Goal: Task Accomplishment & Management: Use online tool/utility

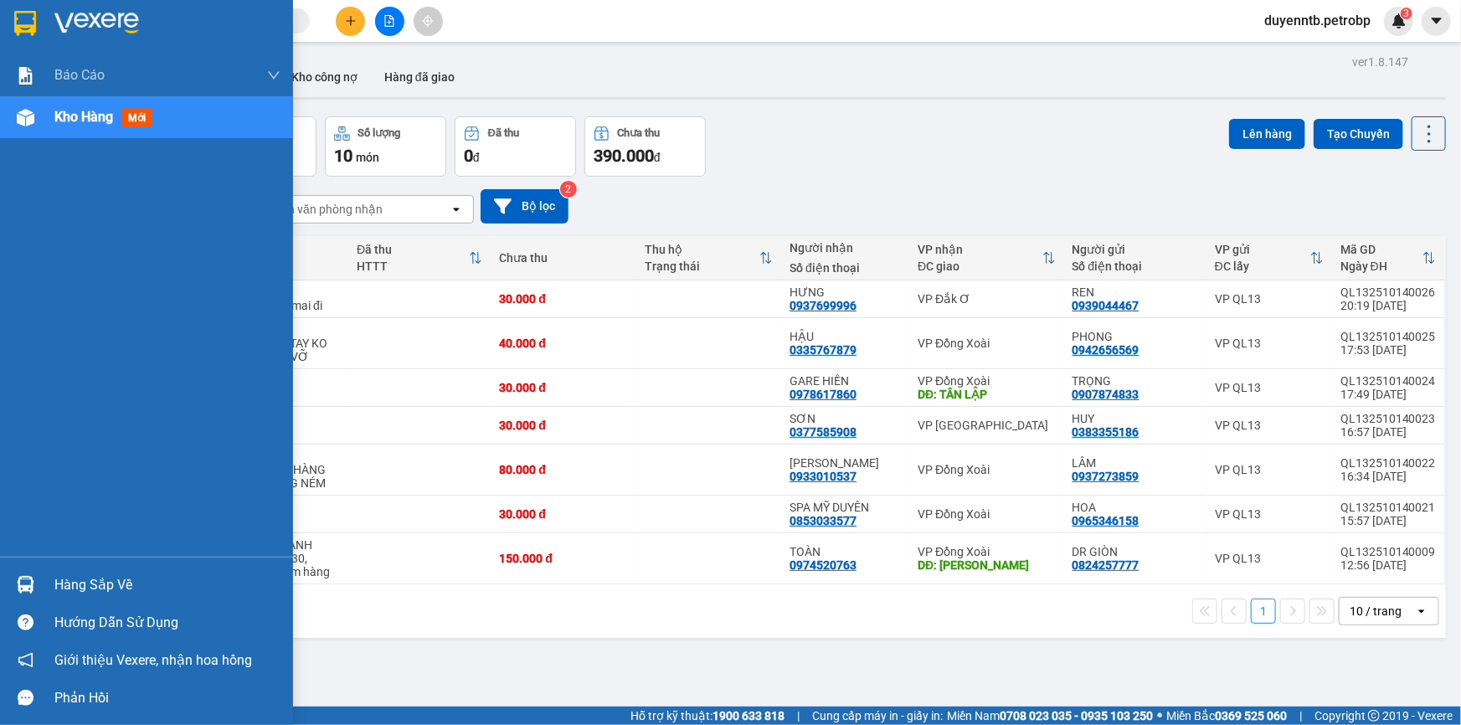
click at [28, 576] on img at bounding box center [26, 585] width 18 height 18
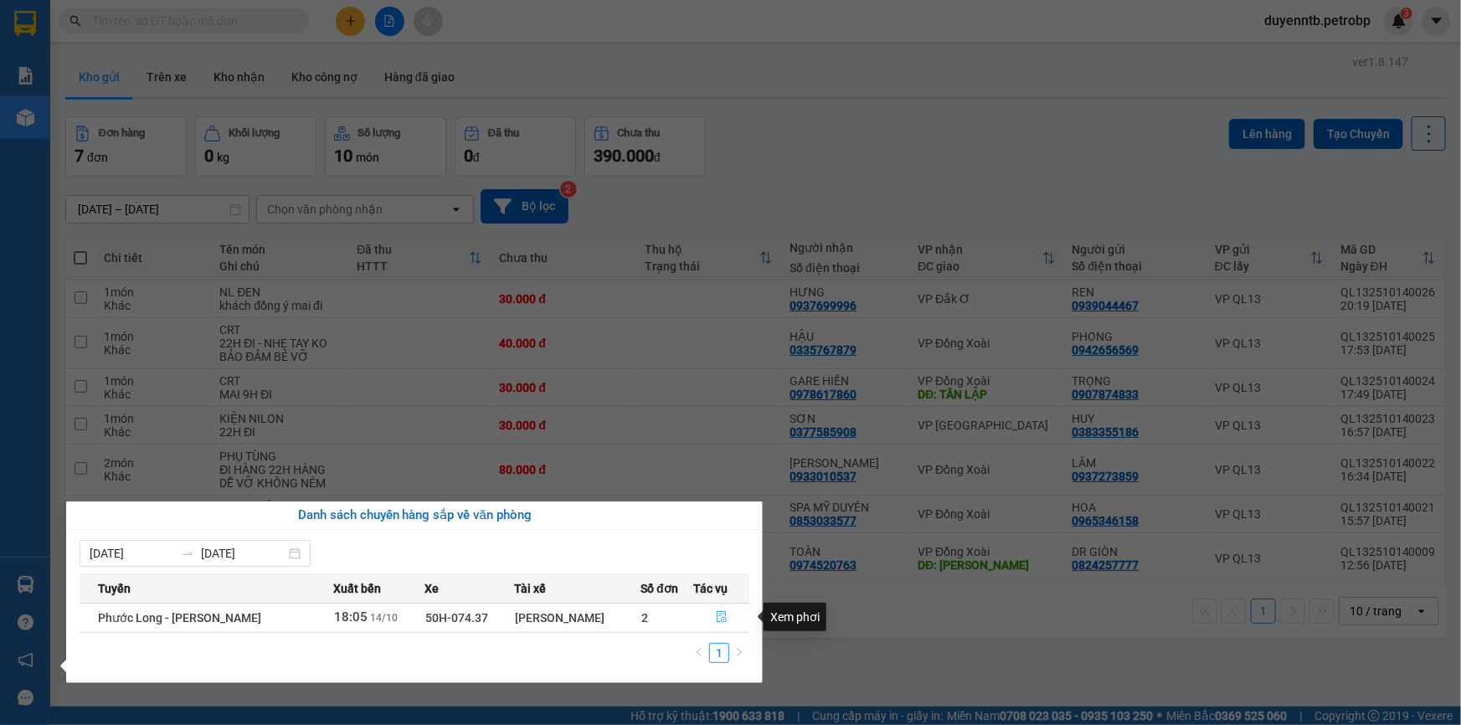
click at [730, 619] on button "button" at bounding box center [722, 617] width 54 height 27
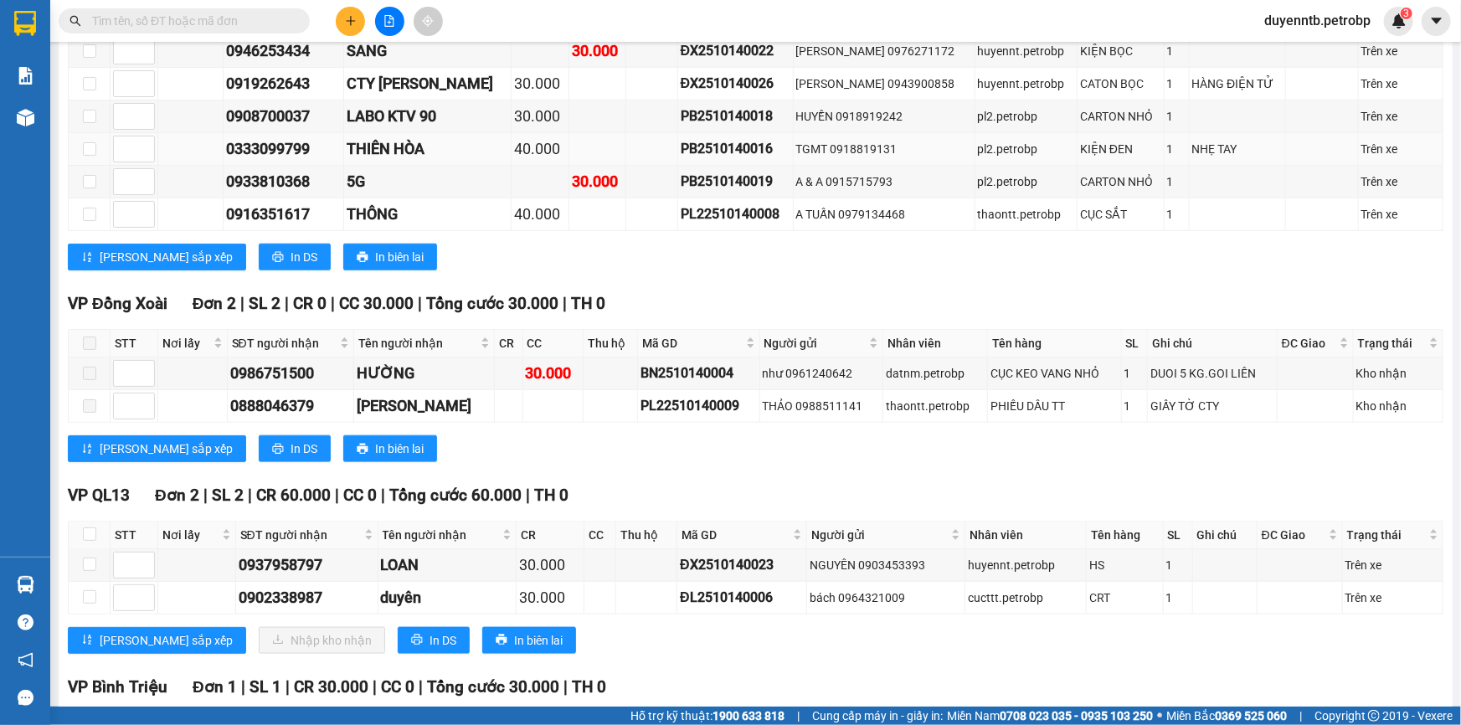
scroll to position [761, 0]
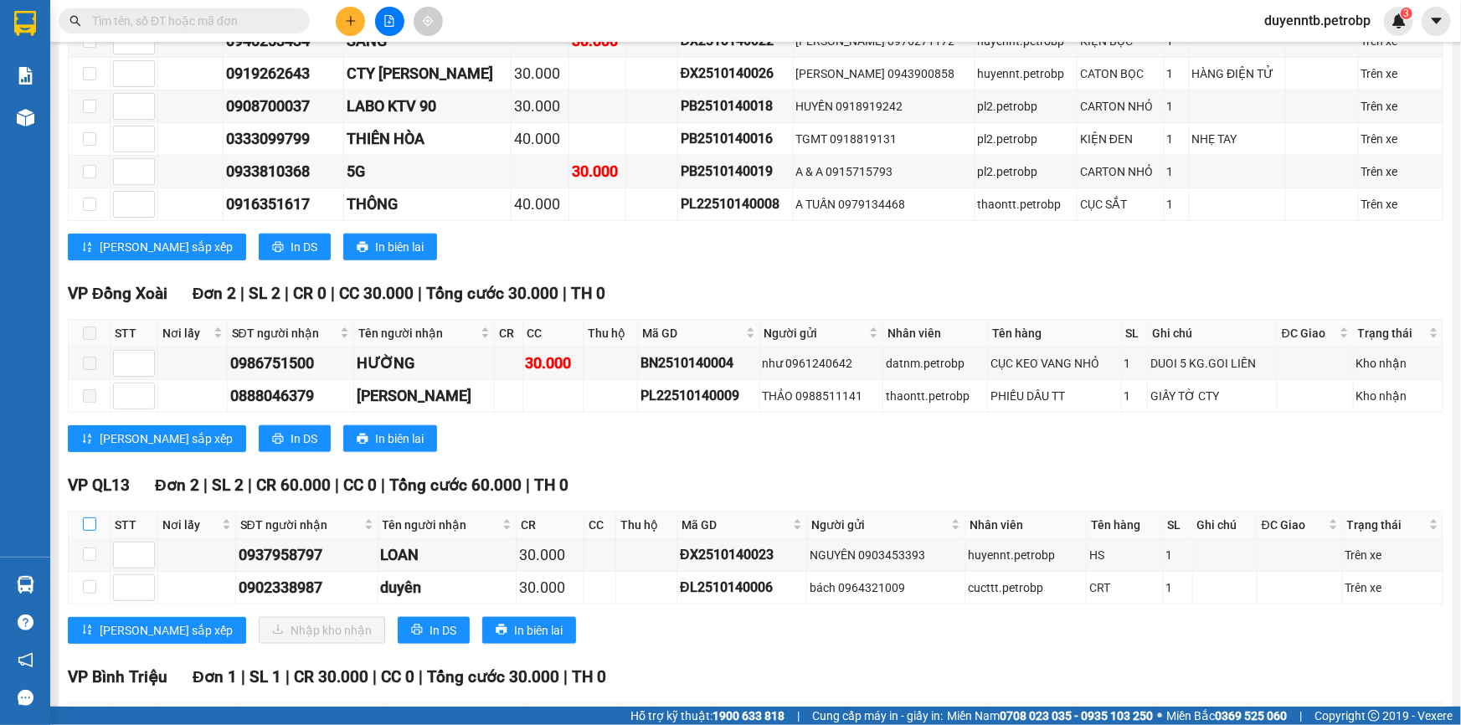
click at [85, 517] on input "checkbox" at bounding box center [89, 523] width 13 height 13
checkbox input "true"
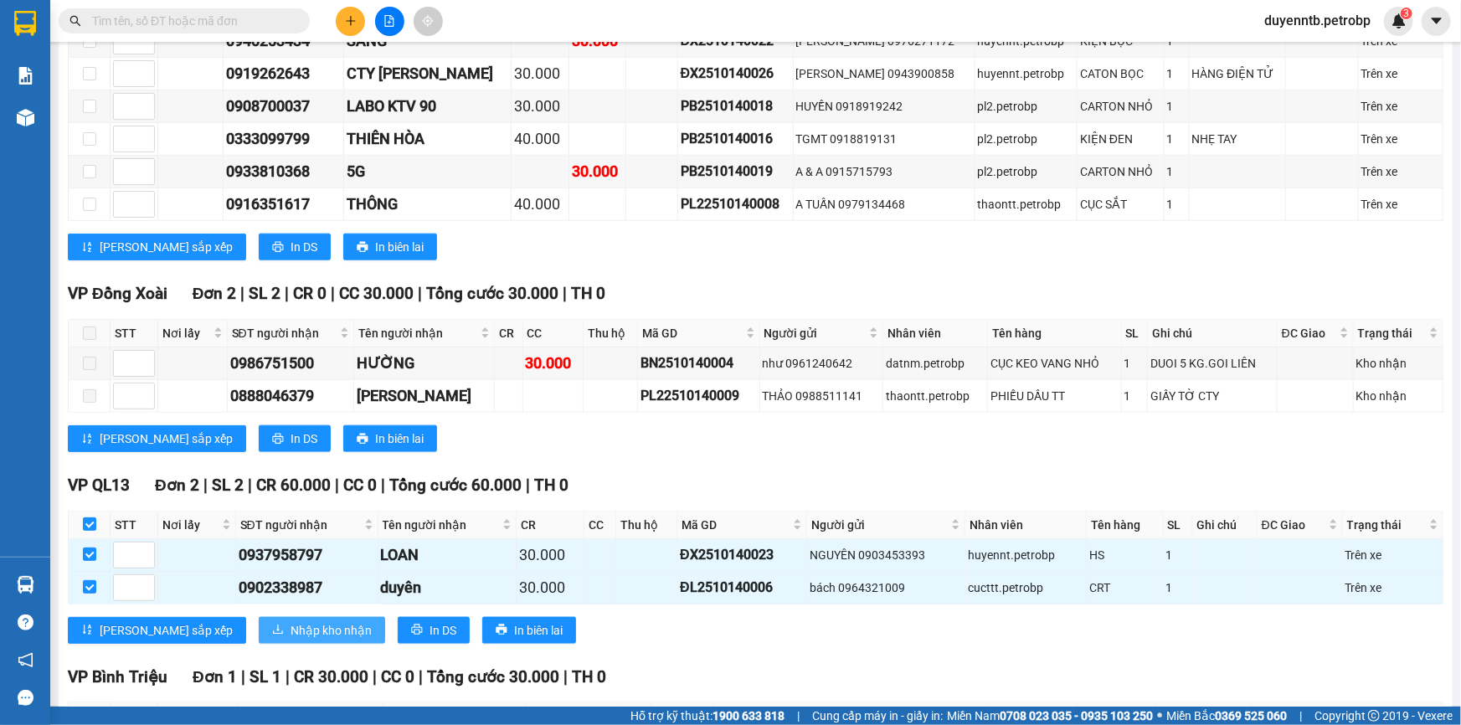
click at [290, 621] on span "Nhập kho nhận" at bounding box center [330, 630] width 81 height 18
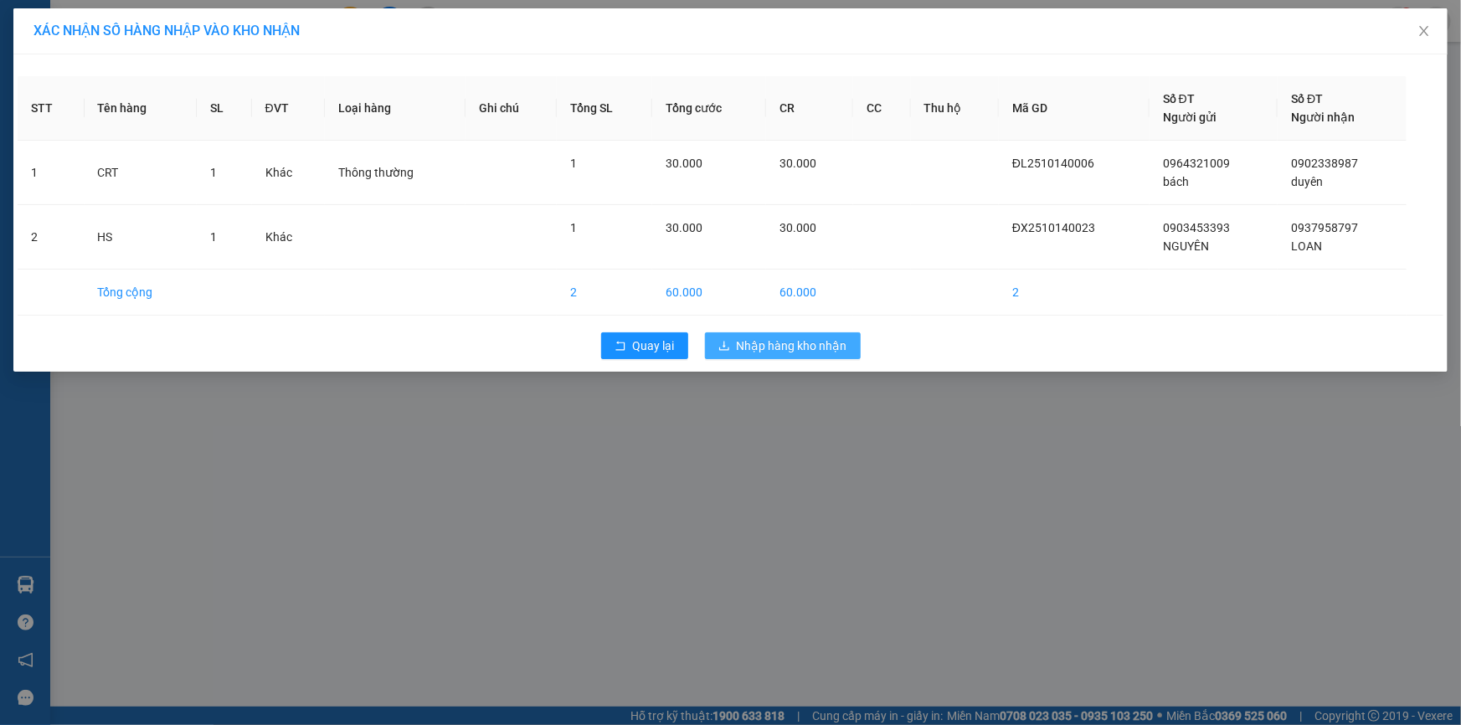
click at [728, 338] on button "Nhập hàng kho nhận" at bounding box center [783, 345] width 156 height 27
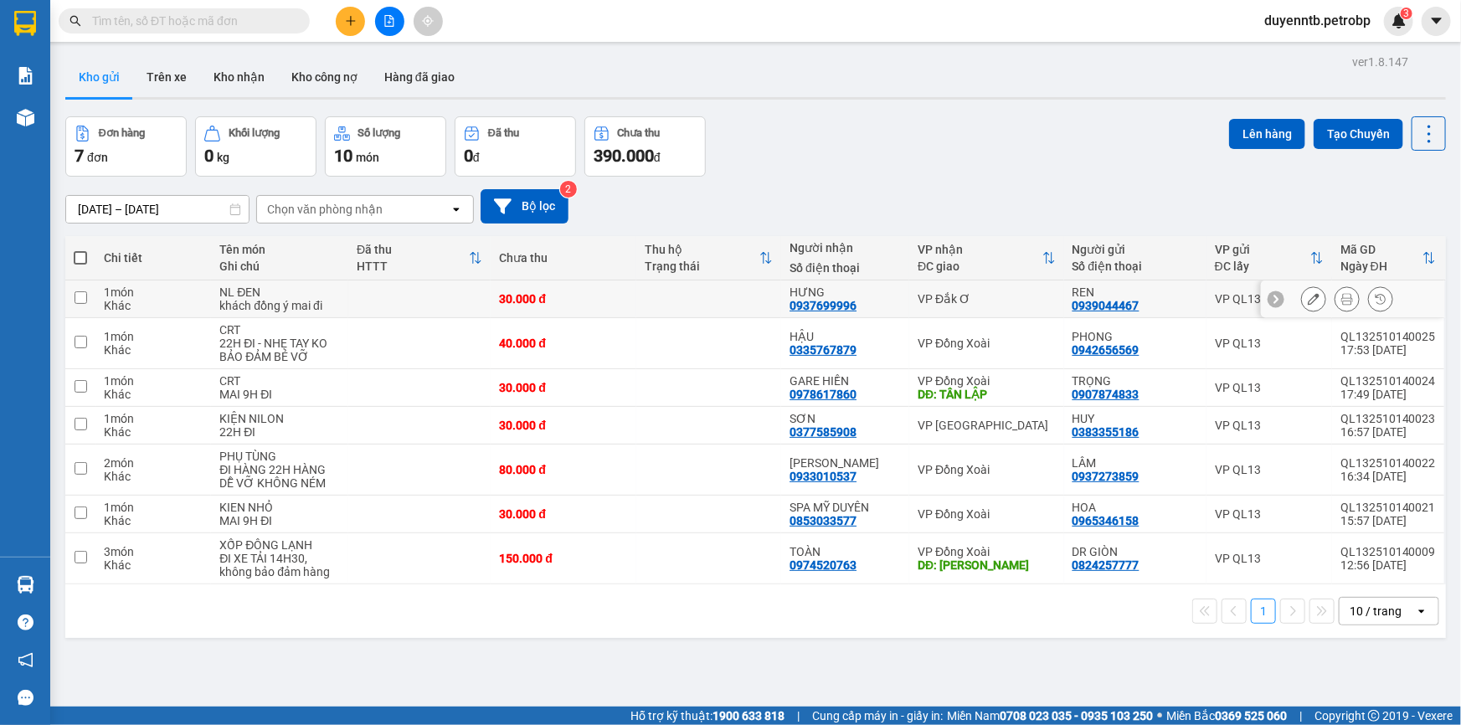
click at [140, 303] on div "Khác" at bounding box center [153, 305] width 99 height 13
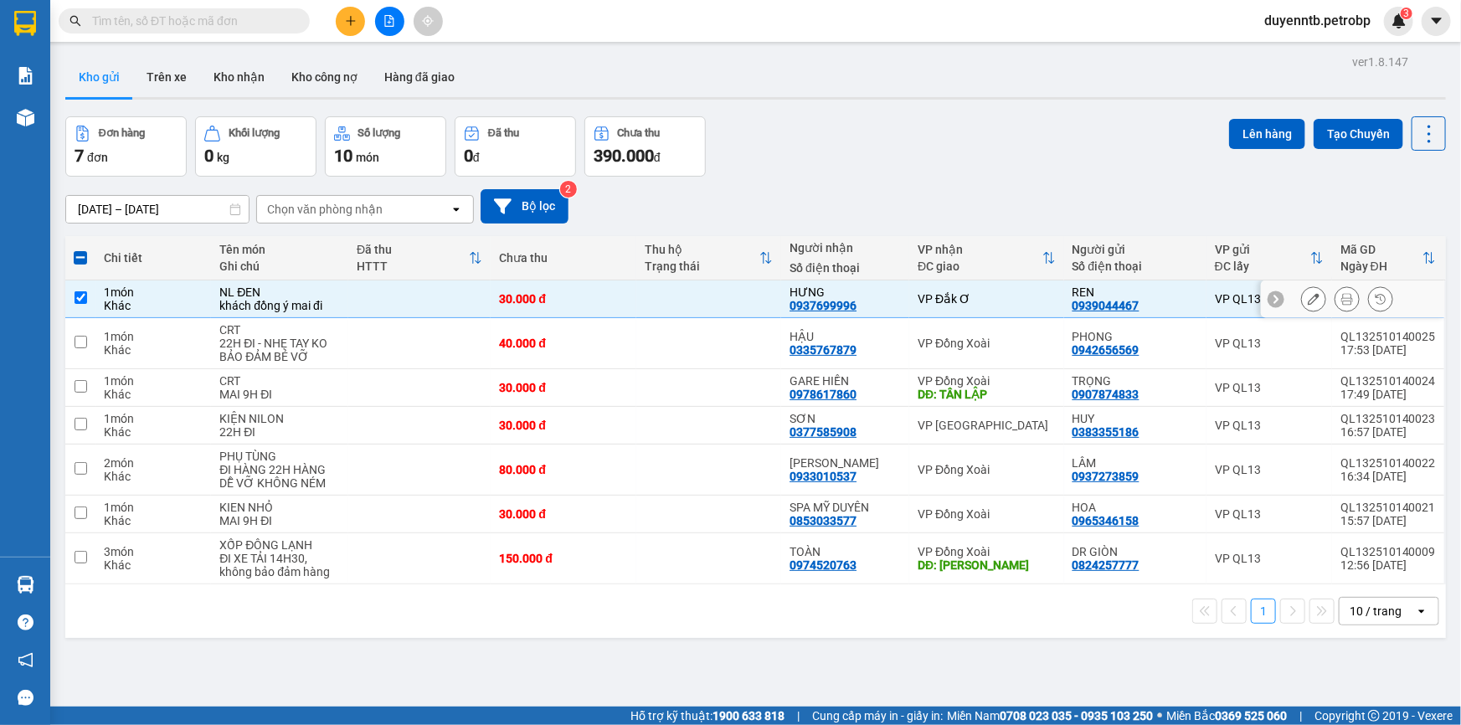
click at [163, 308] on div "Khác" at bounding box center [153, 305] width 99 height 13
checkbox input "false"
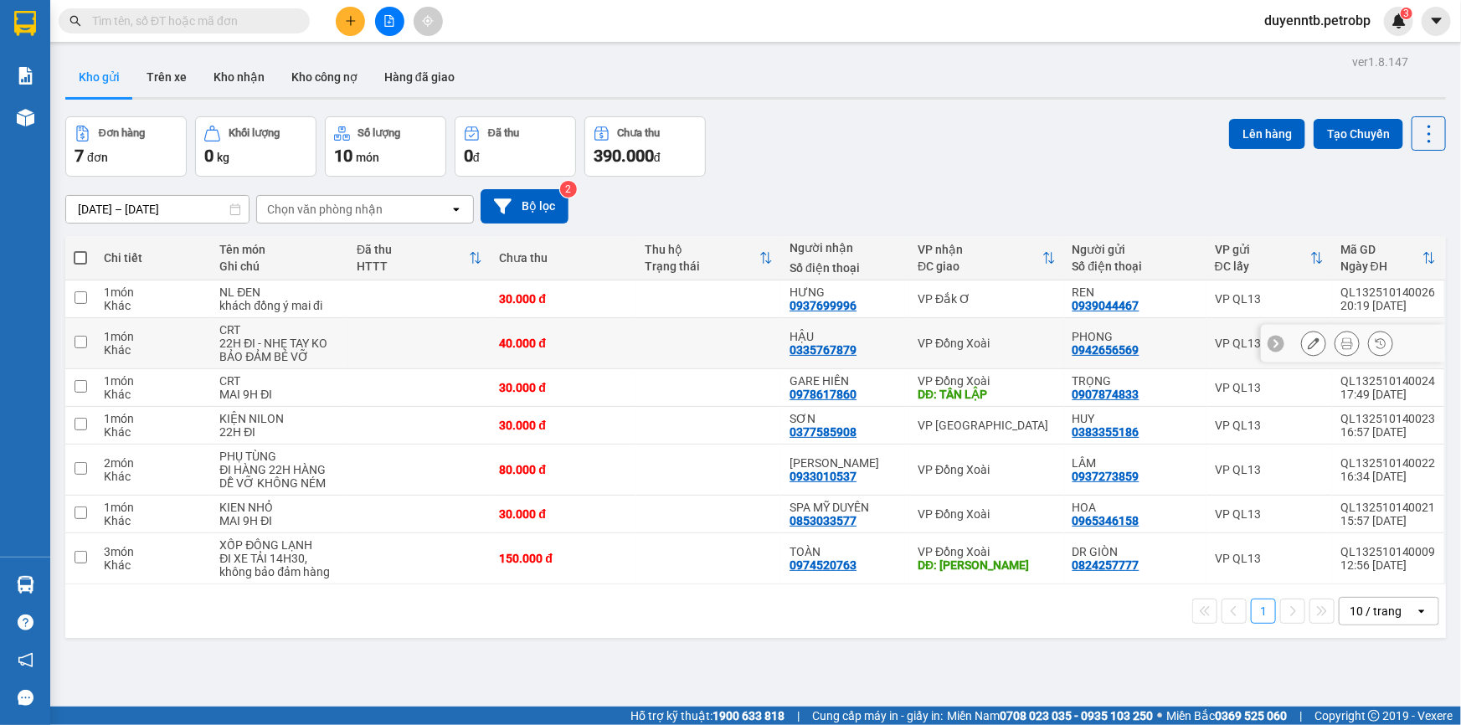
click at [183, 347] on div "Khác" at bounding box center [153, 349] width 99 height 13
checkbox input "true"
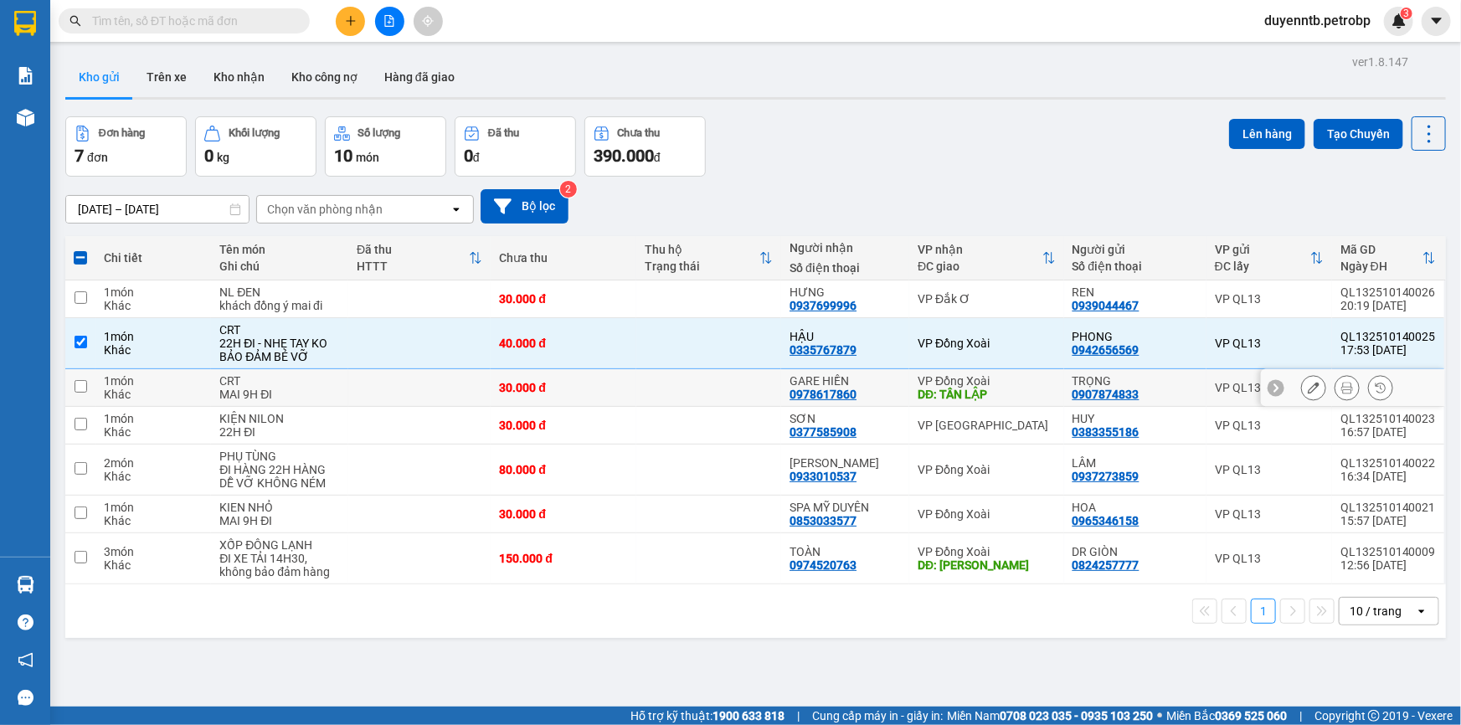
click at [182, 391] on div "Khác" at bounding box center [153, 394] width 99 height 13
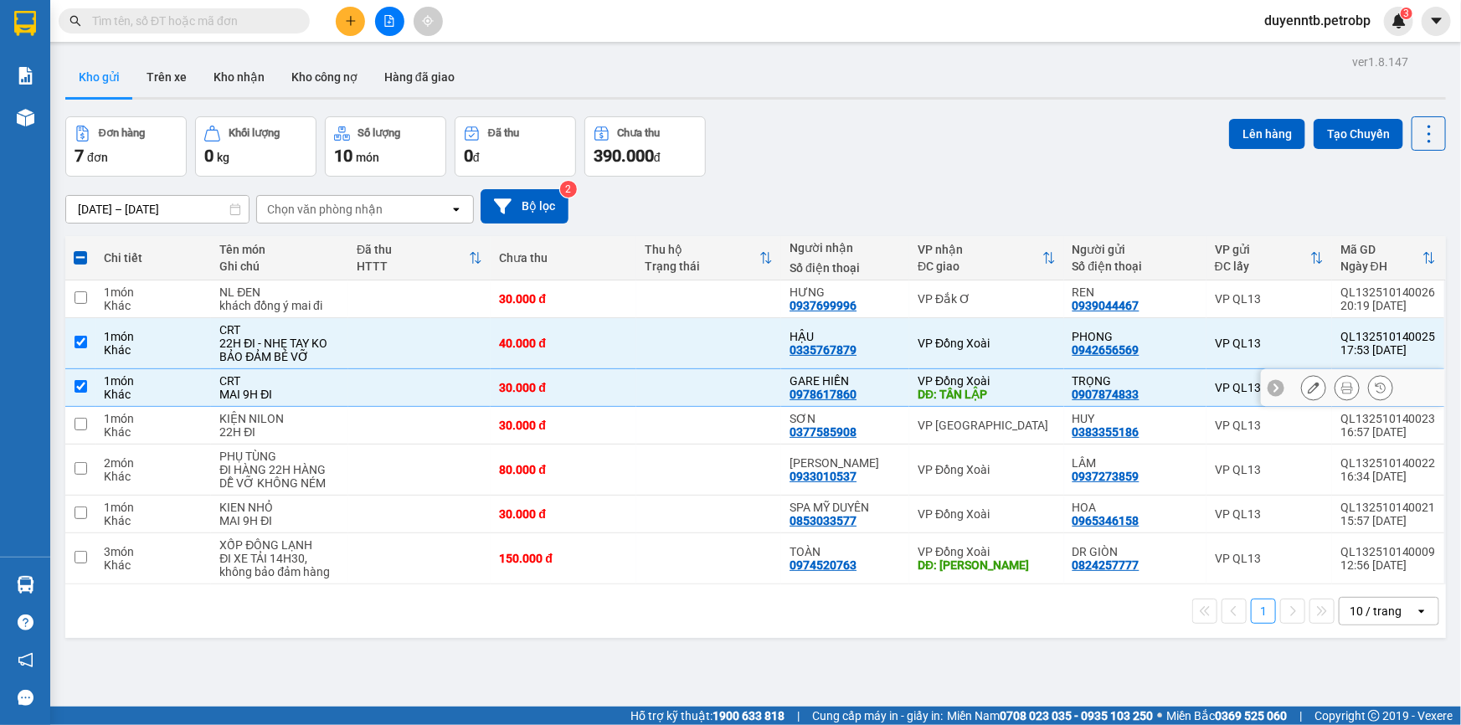
click at [184, 384] on div "1 món" at bounding box center [153, 380] width 99 height 13
checkbox input "false"
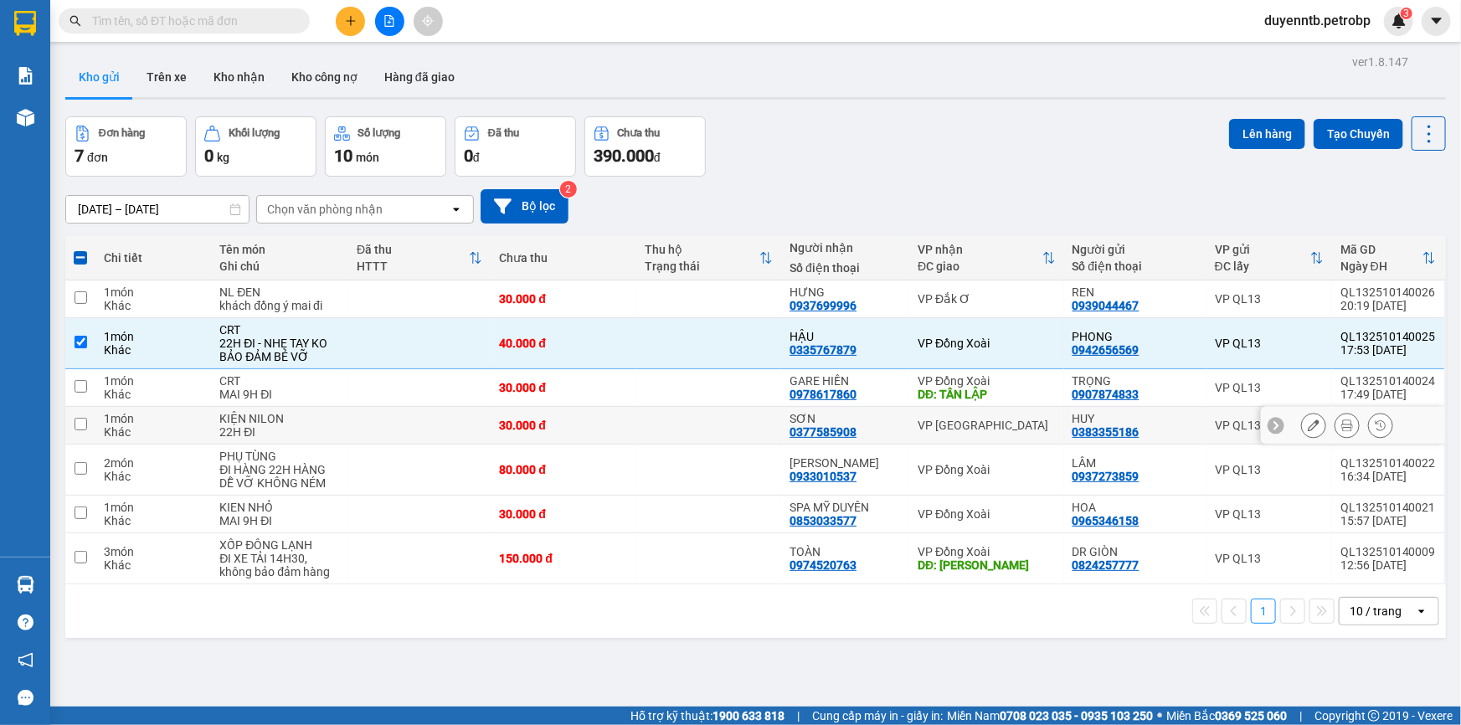
click at [198, 429] on div "Khác" at bounding box center [153, 431] width 99 height 13
checkbox input "true"
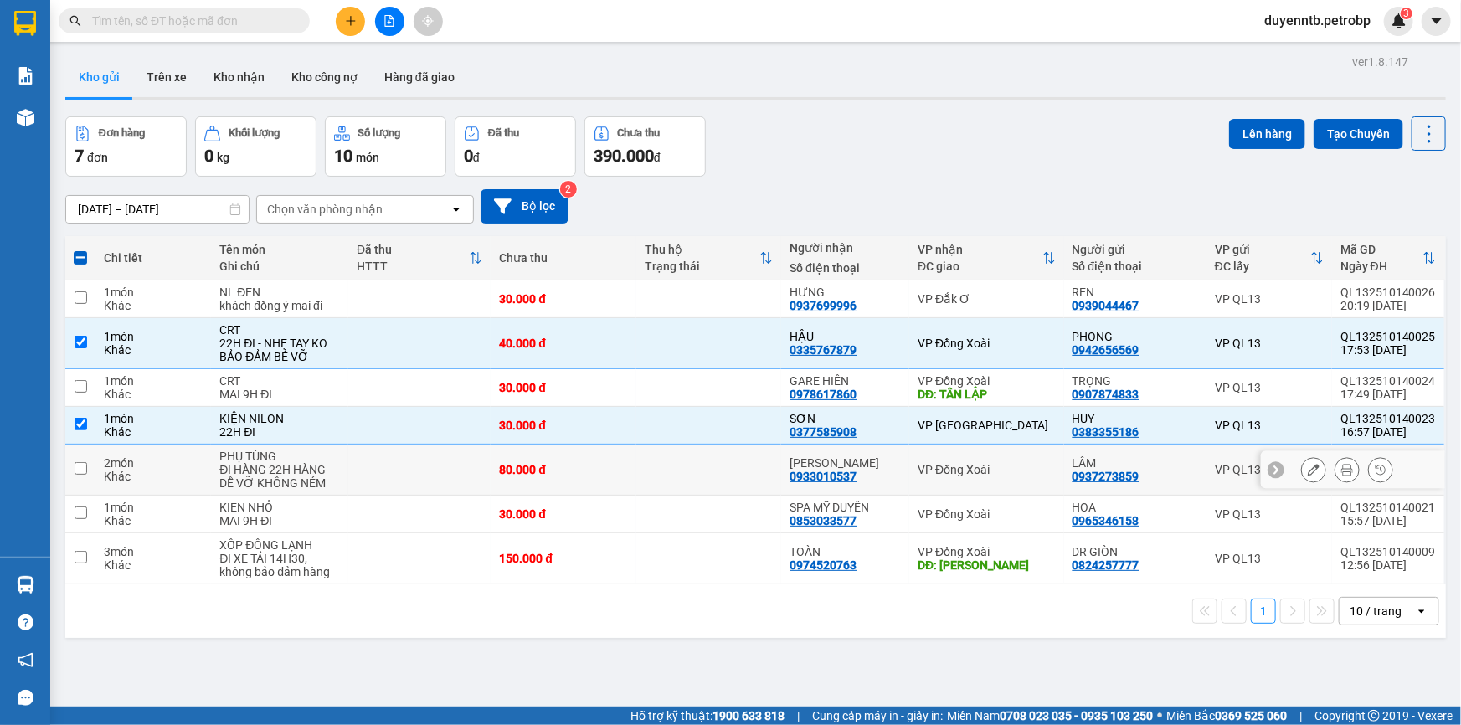
click at [206, 465] on td "2 món Khác" at bounding box center [153, 469] width 116 height 51
checkbox input "true"
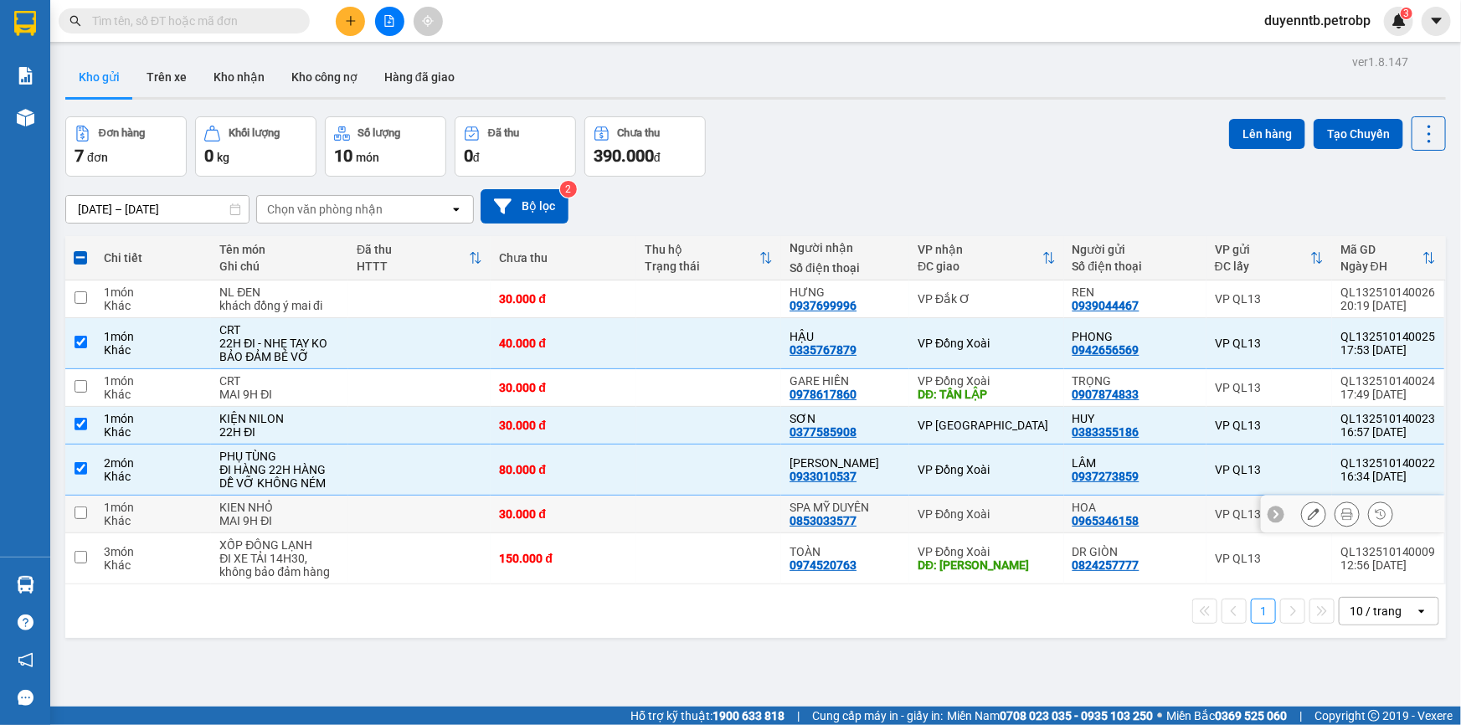
click at [208, 516] on td "1 món Khác" at bounding box center [153, 515] width 116 height 38
checkbox input "true"
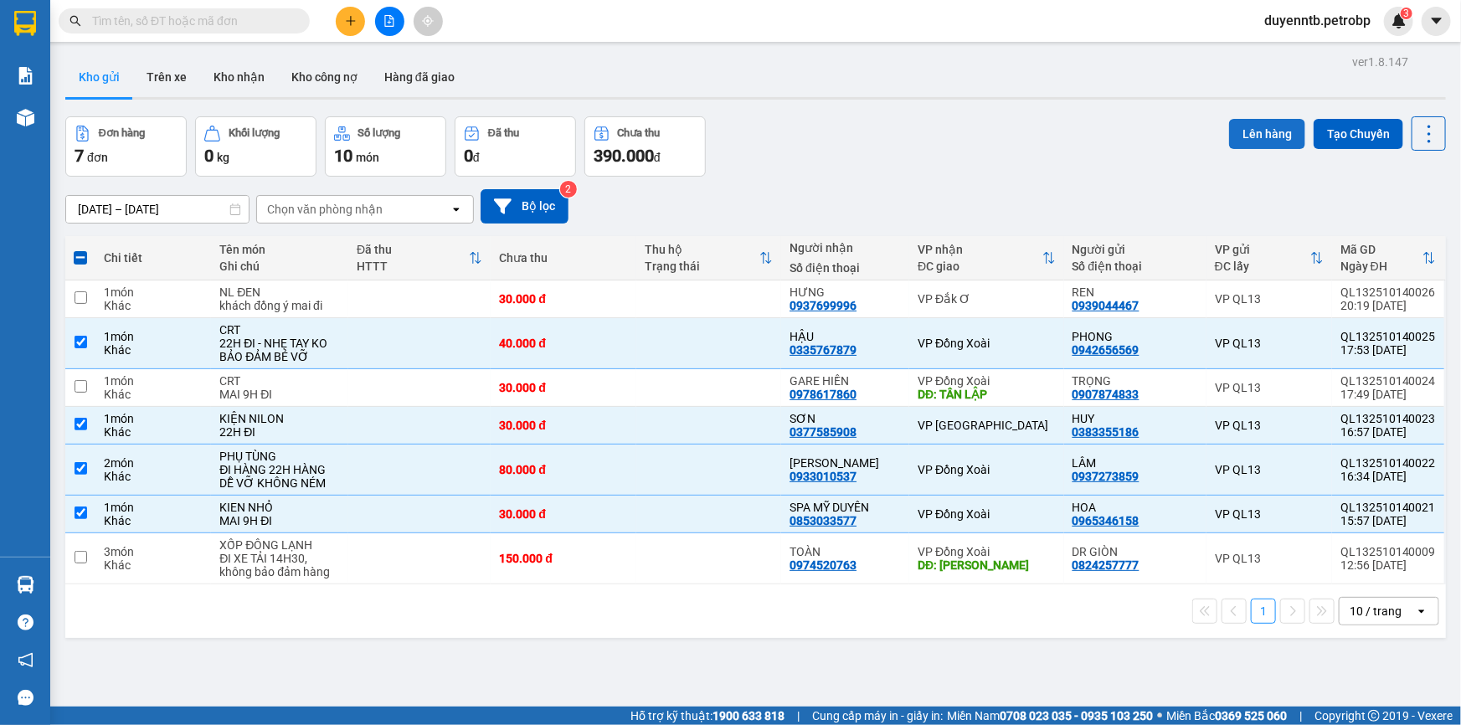
click at [1252, 134] on button "Lên hàng" at bounding box center [1267, 134] width 76 height 30
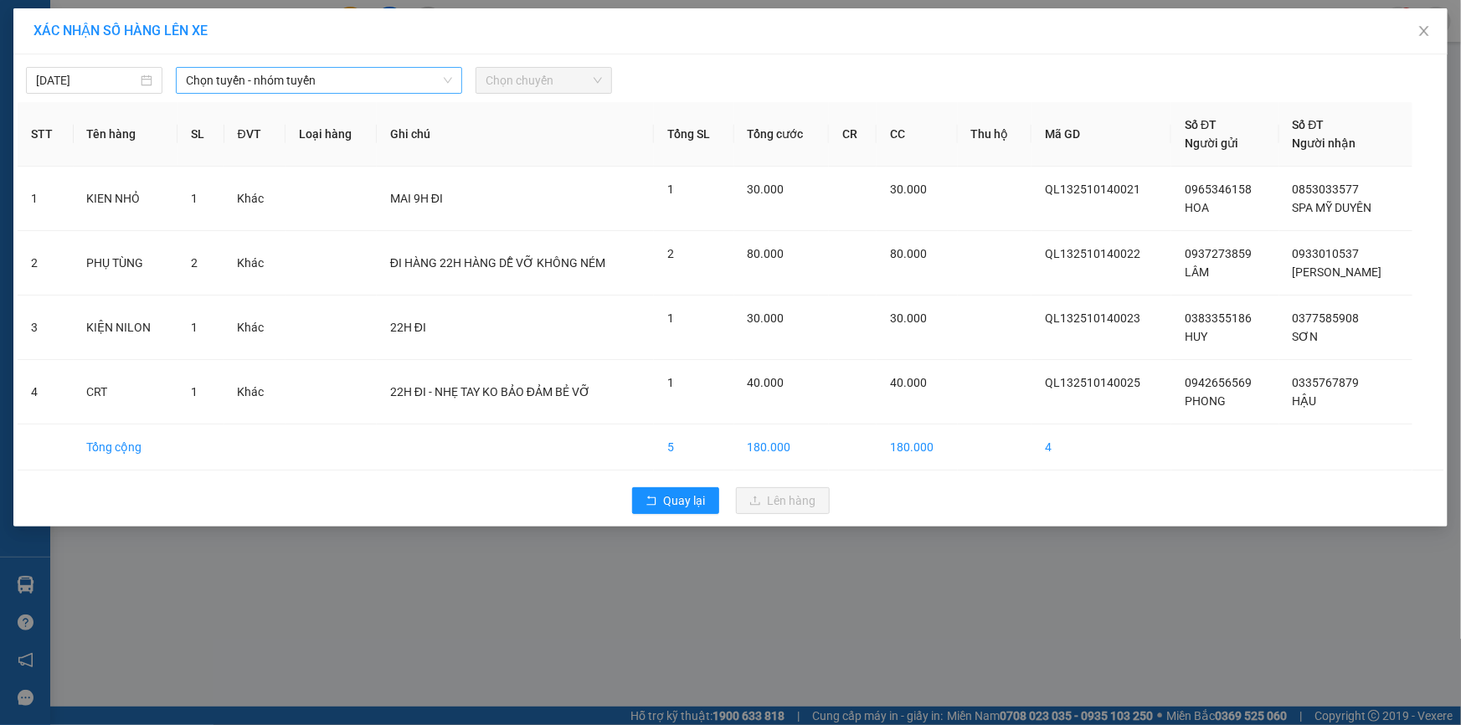
click at [450, 80] on icon "down" at bounding box center [448, 80] width 10 height 10
click at [395, 88] on span "Chọn tuyến - nhóm tuyến" at bounding box center [319, 80] width 266 height 25
click at [382, 75] on span "Chọn tuyến - nhóm tuyến" at bounding box center [319, 80] width 266 height 25
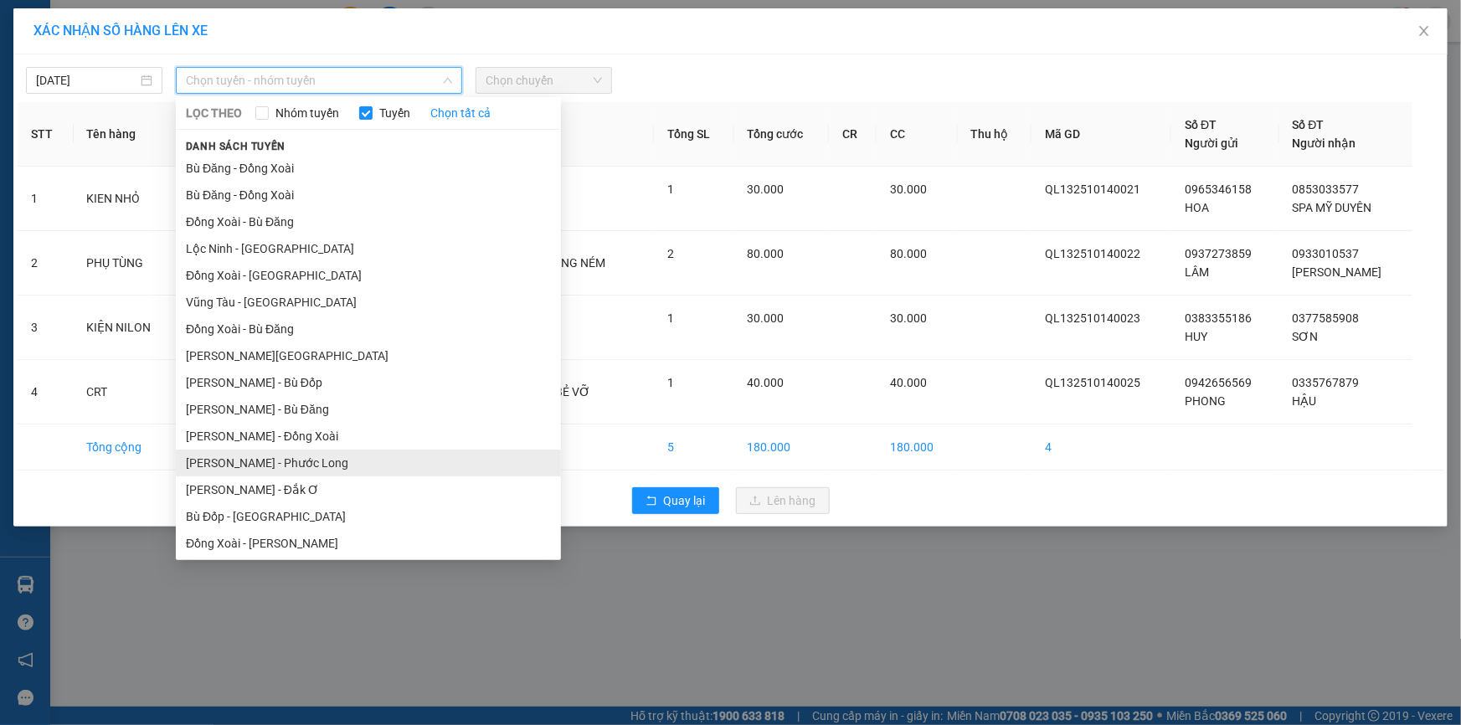
click at [321, 454] on li "[PERSON_NAME] - Phước Long" at bounding box center [368, 462] width 385 height 27
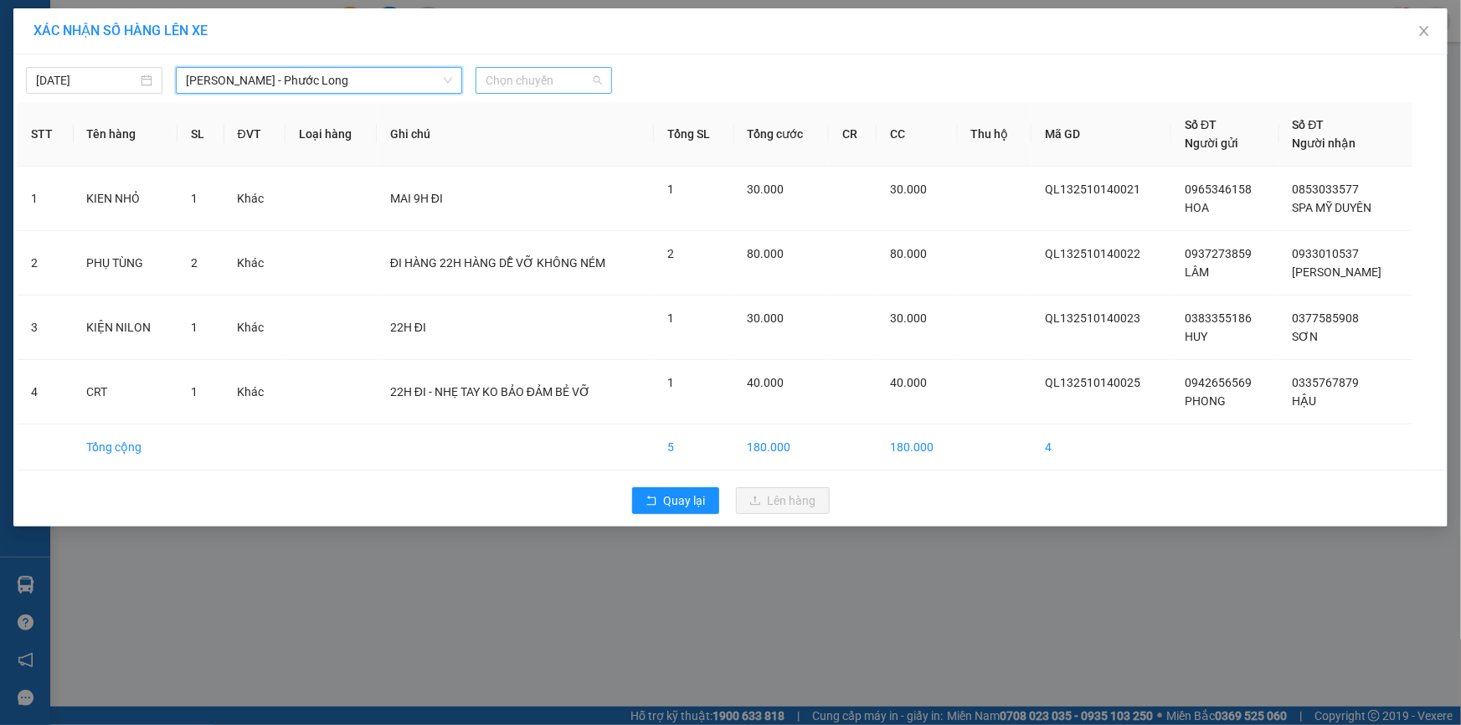
click at [519, 77] on span "Chọn chuyến" at bounding box center [543, 80] width 116 height 25
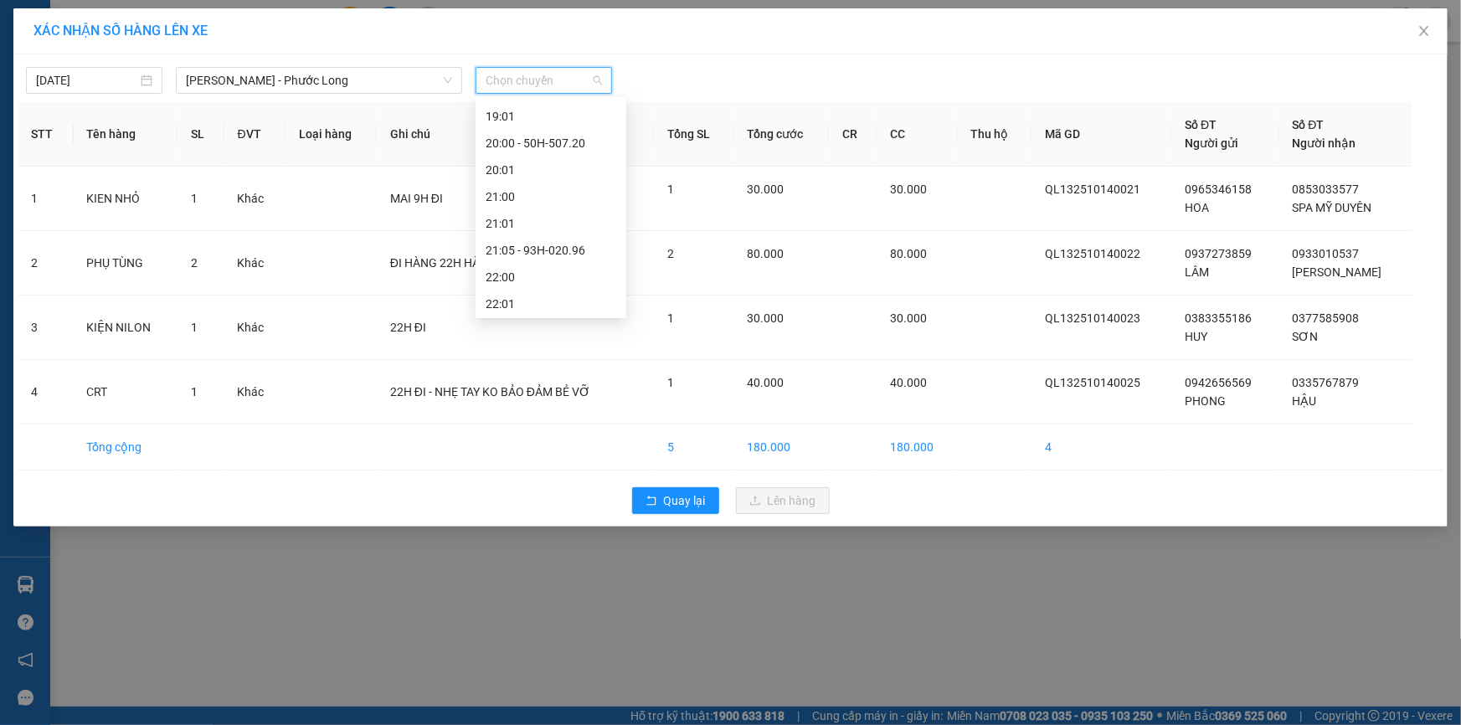
scroll to position [963, 0]
click at [566, 247] on div "21:05 - 93H-020.96" at bounding box center [550, 248] width 131 height 18
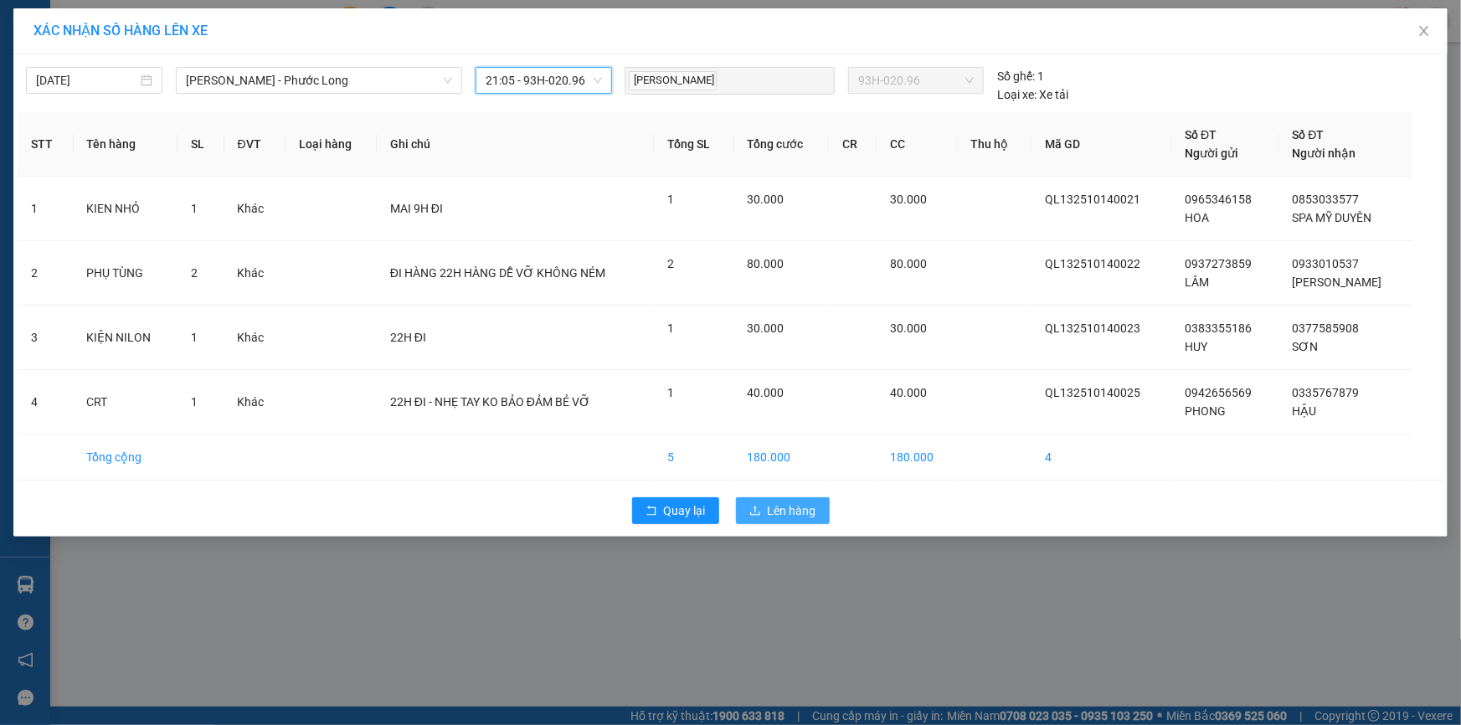
click at [769, 502] on span "Lên hàng" at bounding box center [792, 510] width 49 height 18
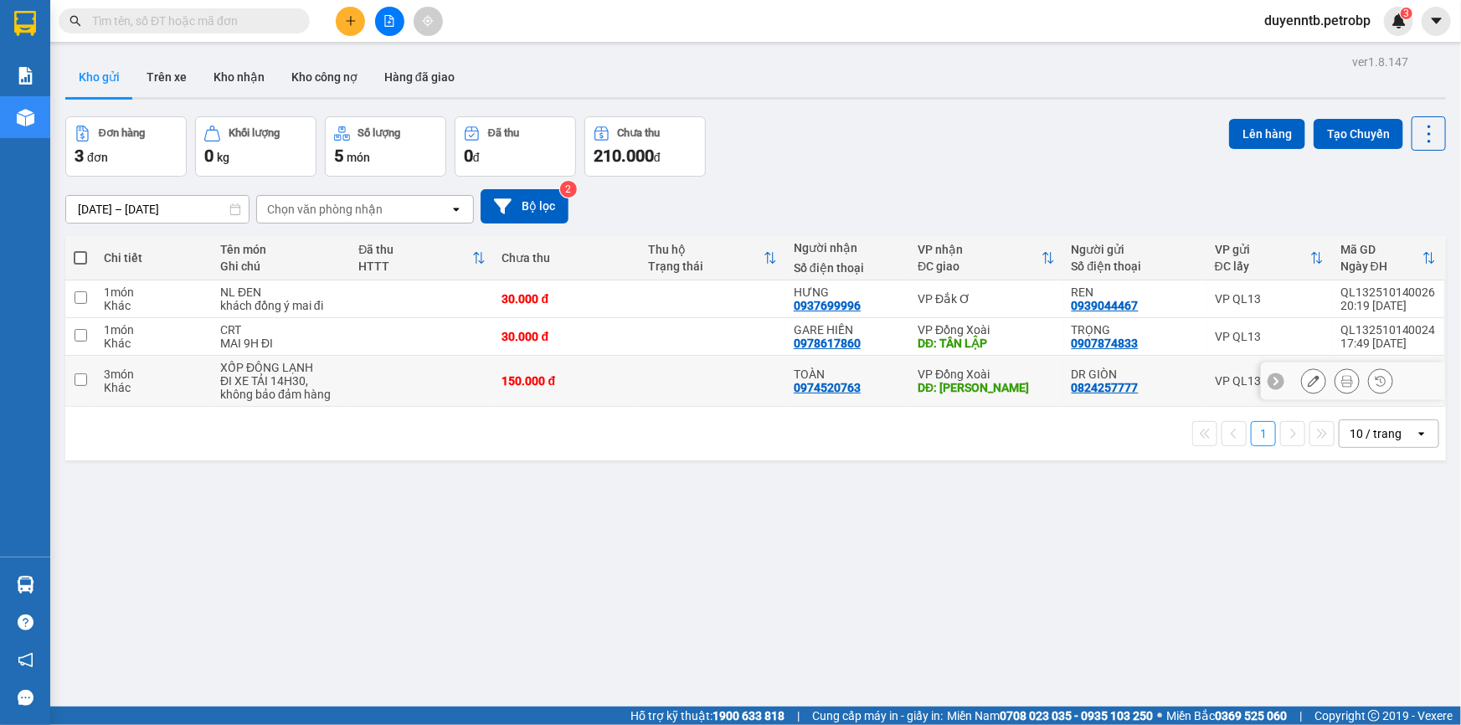
click at [1307, 379] on icon at bounding box center [1313, 381] width 12 height 12
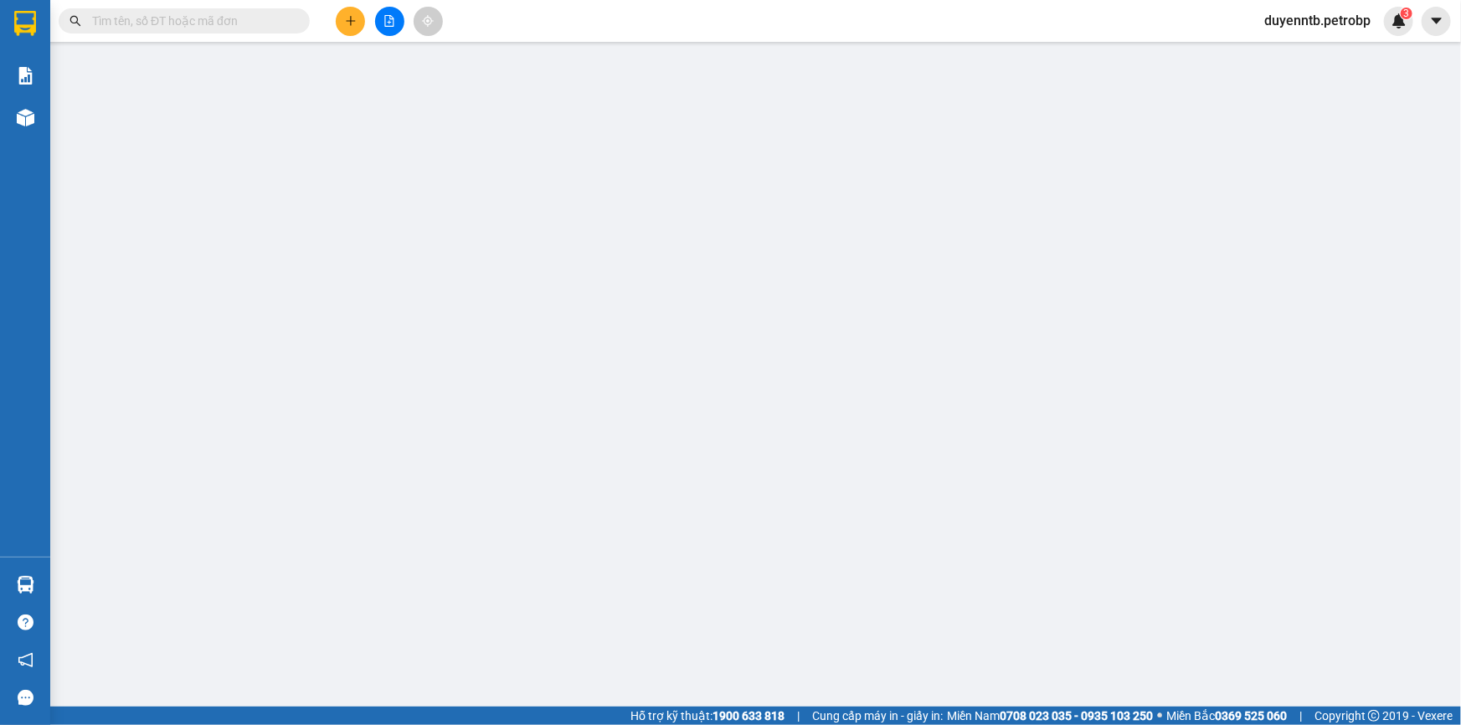
type input "0824257777"
type input "0974520763"
type input "MINH HƯNG"
type input "150.000"
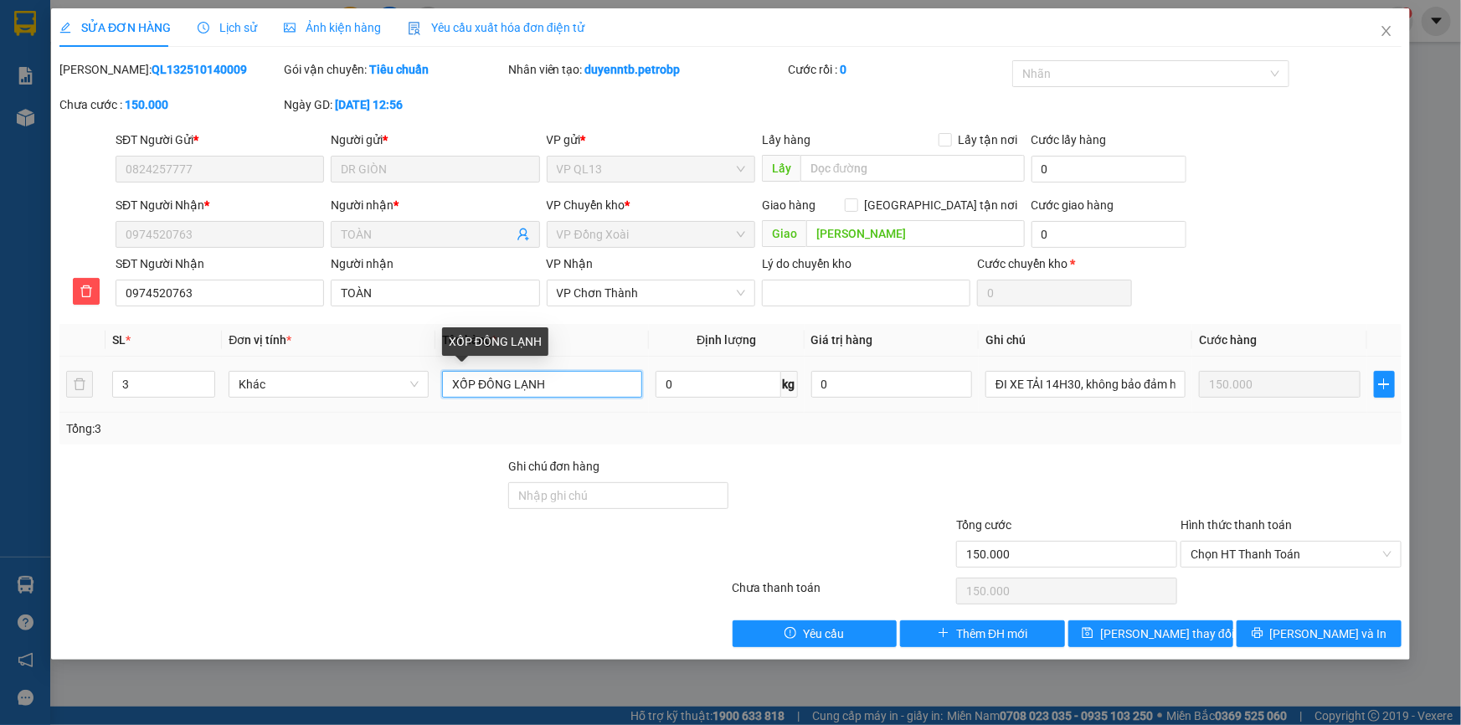
click at [616, 382] on input "XỐP ĐÔNG LẠNH" at bounding box center [542, 384] width 200 height 27
type input "X"
type input "MÃ HỦY KO LÊN HÀNG"
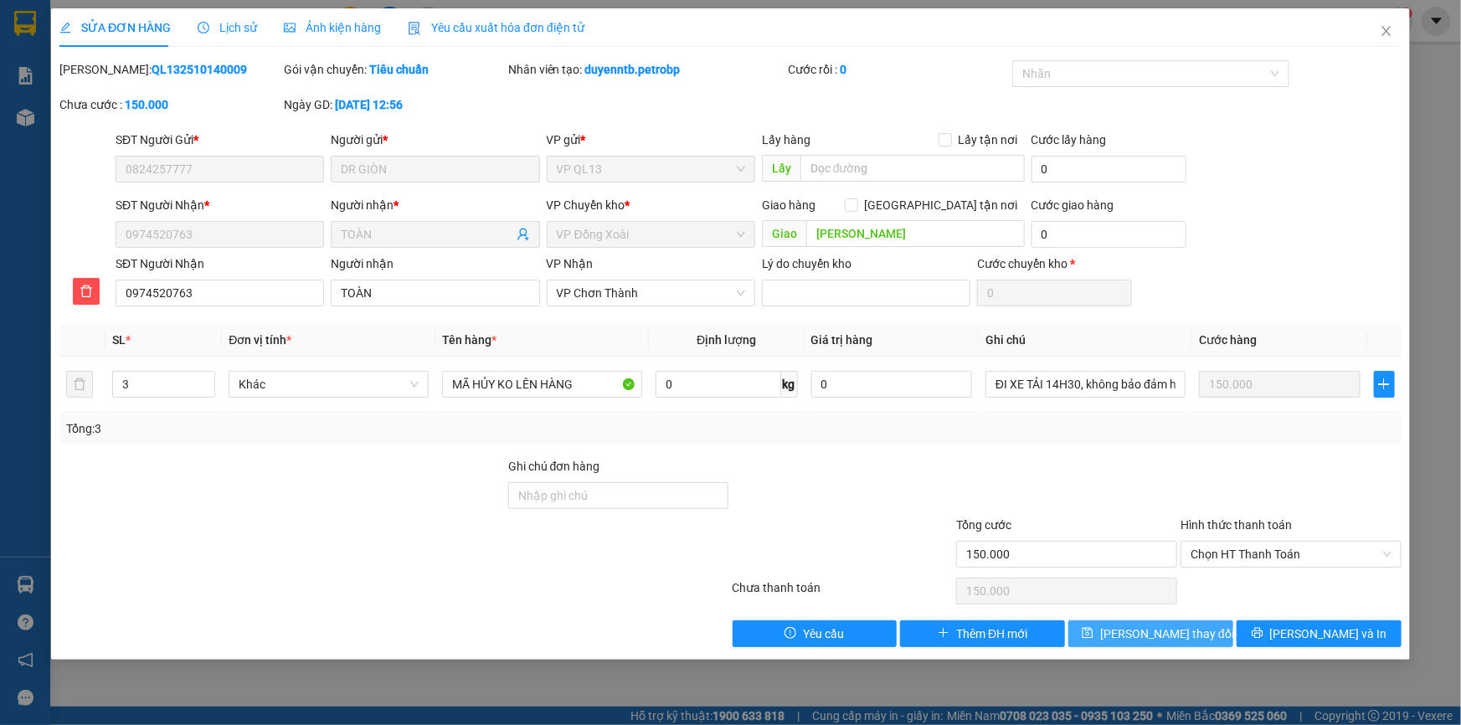
click at [1162, 636] on span "Lưu thay đổi" at bounding box center [1167, 633] width 134 height 18
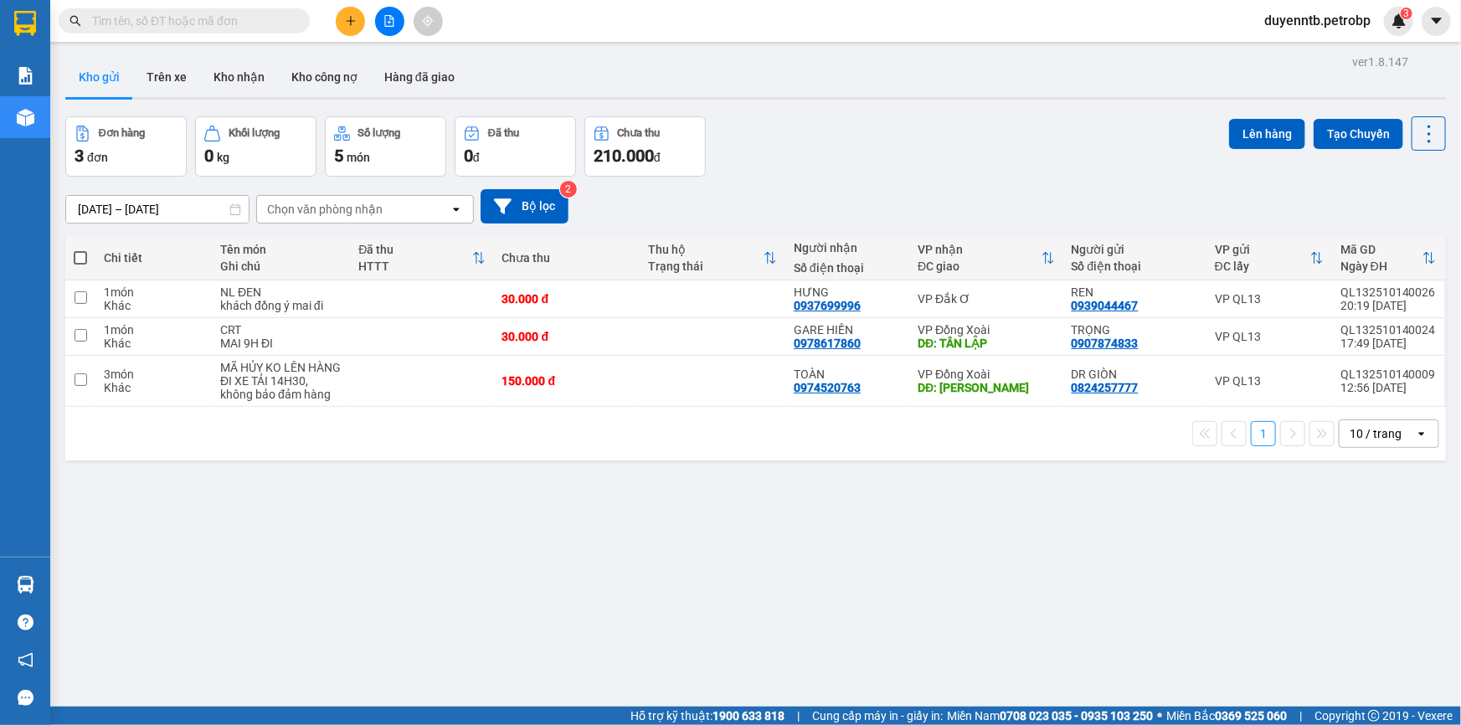
click at [1162, 636] on div "ver 1.8.147 Kho gửi Trên xe Kho nhận Kho công nợ Hàng đã giao Đơn hàng 3 đơn Kh…" at bounding box center [756, 412] width 1394 height 725
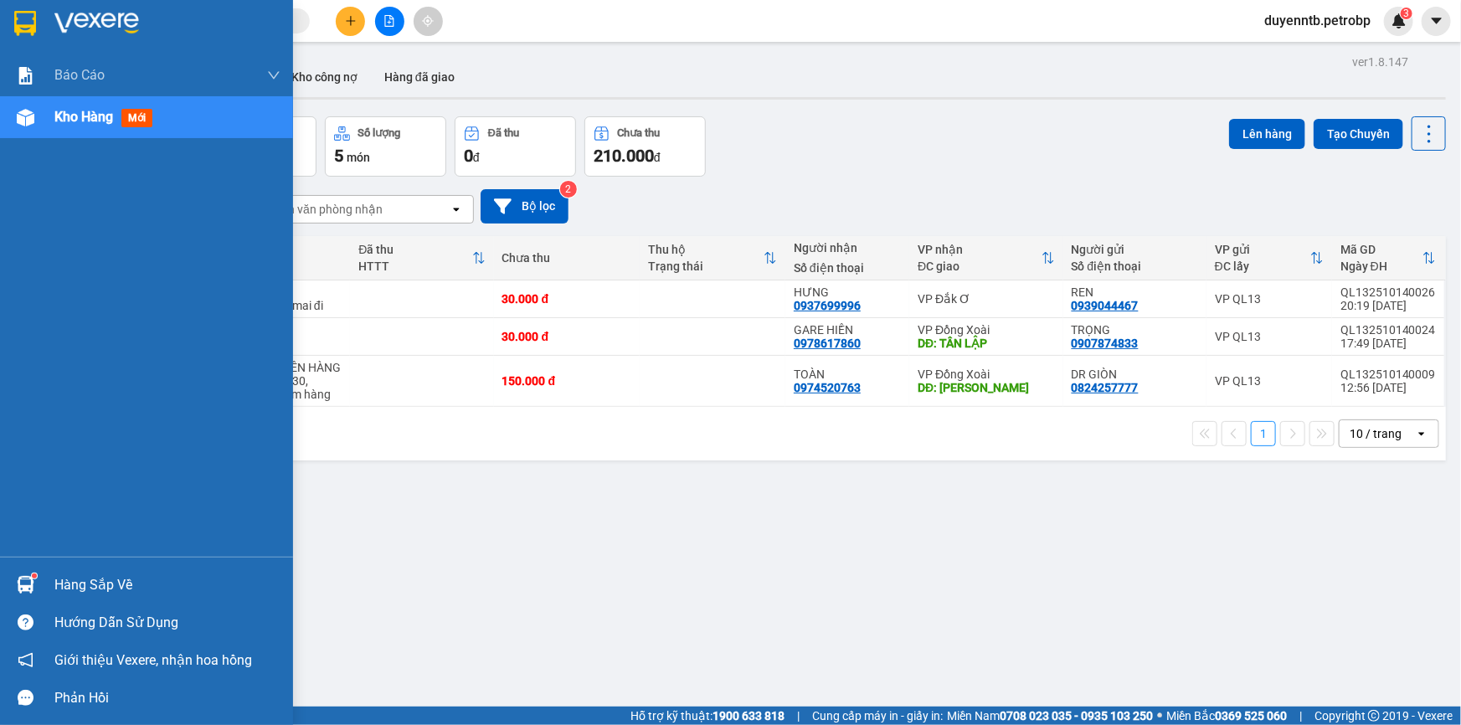
click at [33, 570] on div at bounding box center [25, 584] width 29 height 29
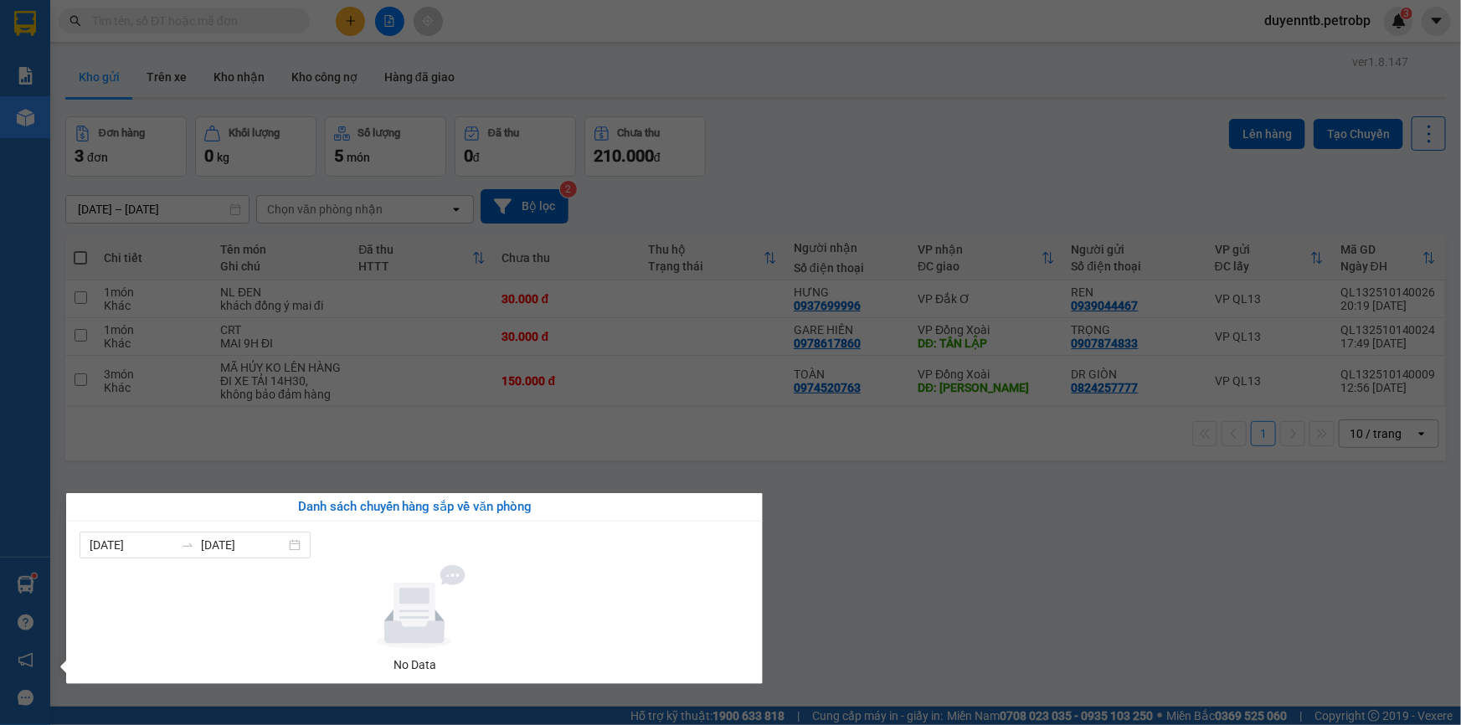
click at [440, 434] on section "Kết quả tìm kiếm ( 0 ) Bộ lọc No Data duyenntb.petrobp 3 Báo cáo 4 Thống kê doa…" at bounding box center [730, 362] width 1461 height 725
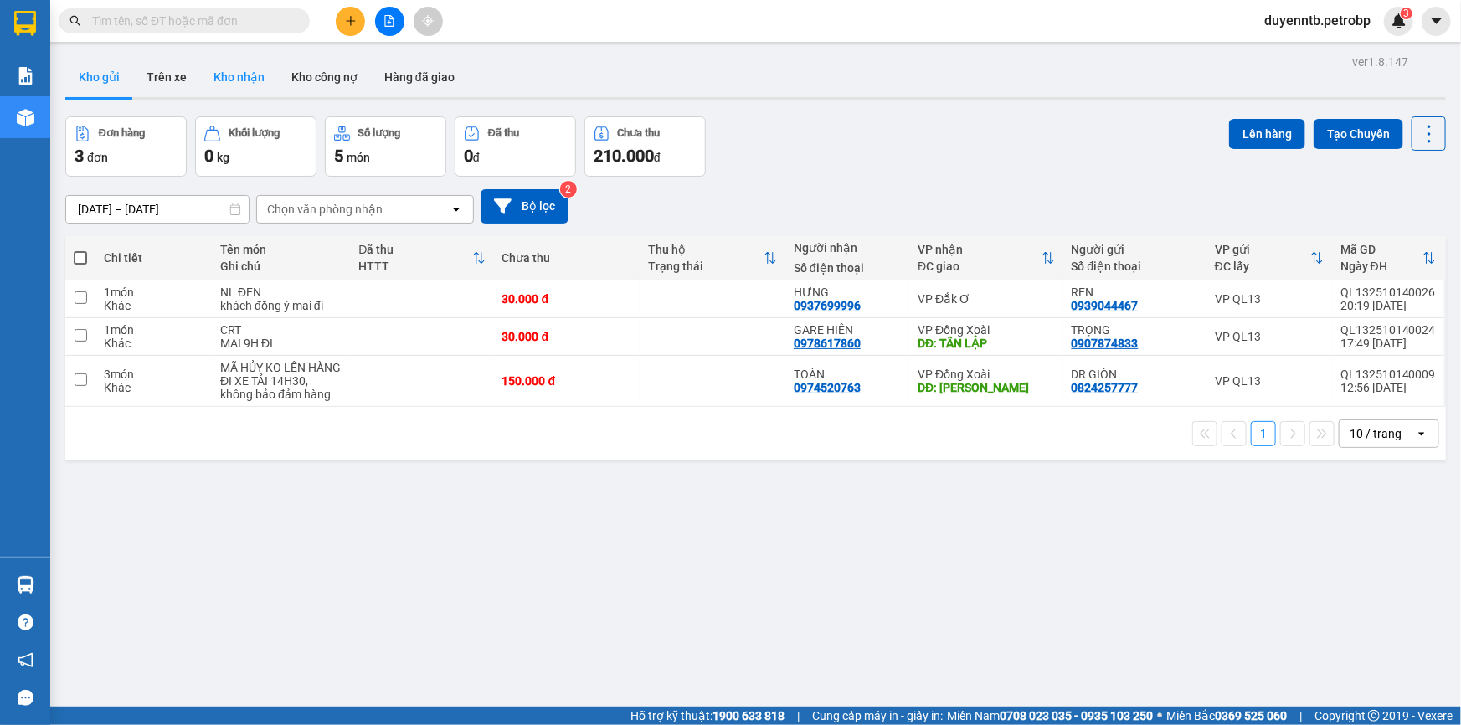
click at [238, 84] on button "Kho nhận" at bounding box center [239, 77] width 78 height 40
click at [380, 20] on button at bounding box center [389, 21] width 29 height 29
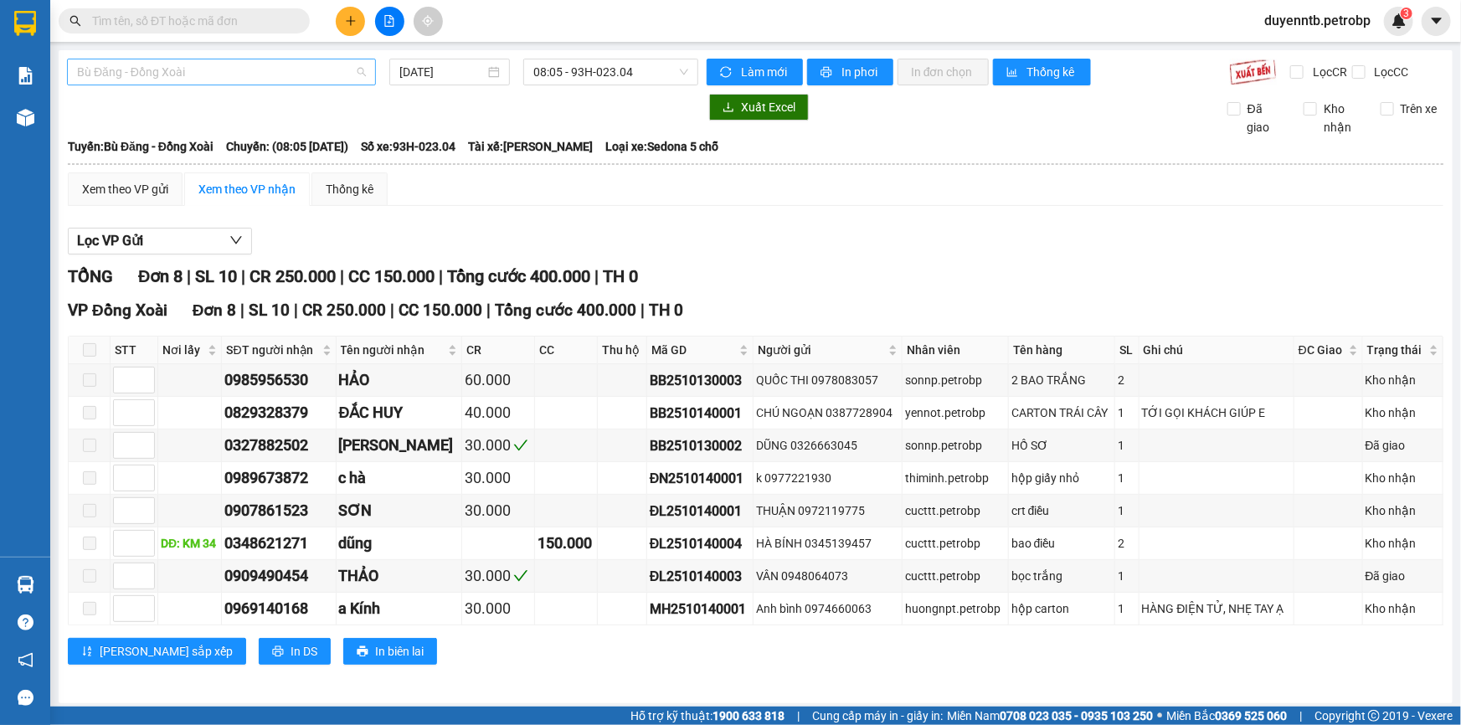
click at [285, 83] on span "Bù Đăng - Đồng Xoài" at bounding box center [221, 71] width 289 height 25
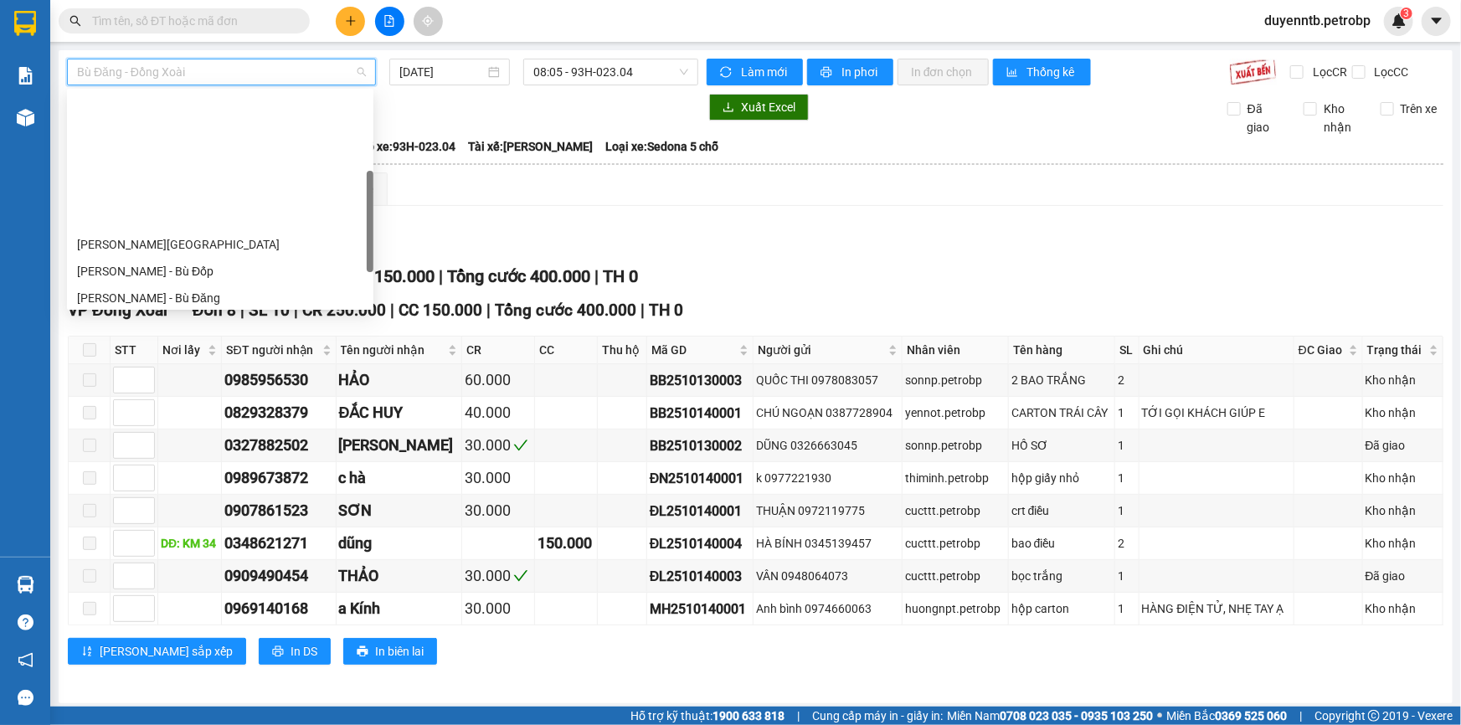
scroll to position [228, 0]
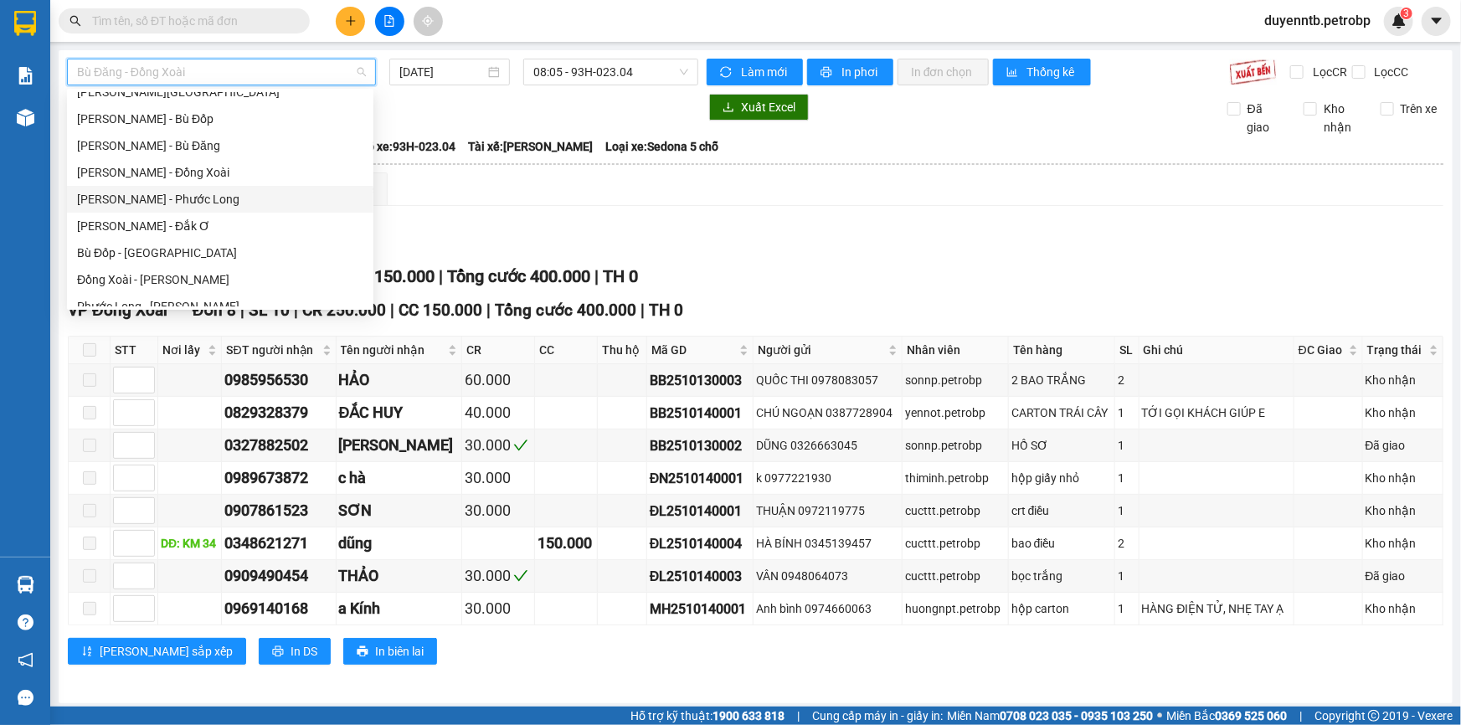
click at [169, 203] on div "[PERSON_NAME] - Phước Long" at bounding box center [220, 199] width 286 height 18
type input "[DATE]"
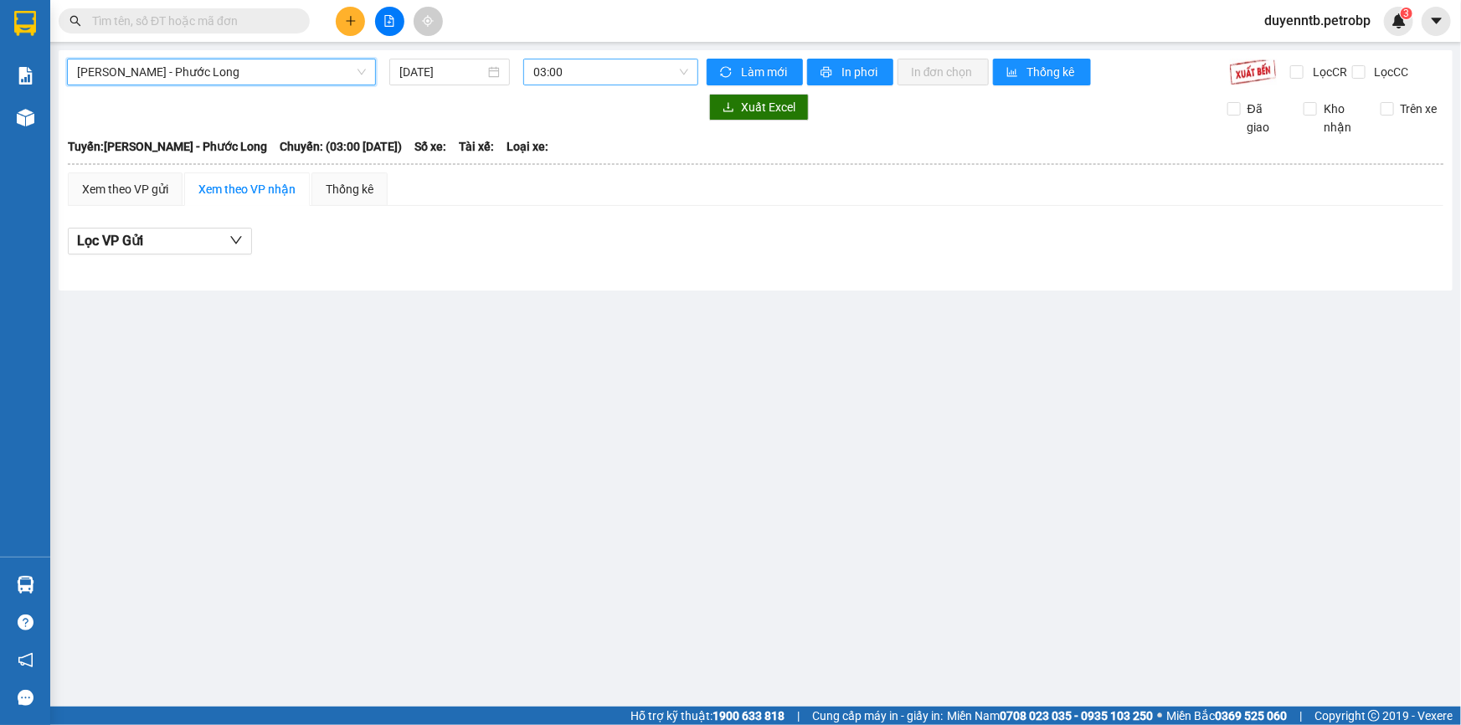
click at [586, 76] on span "03:00" at bounding box center [610, 71] width 155 height 25
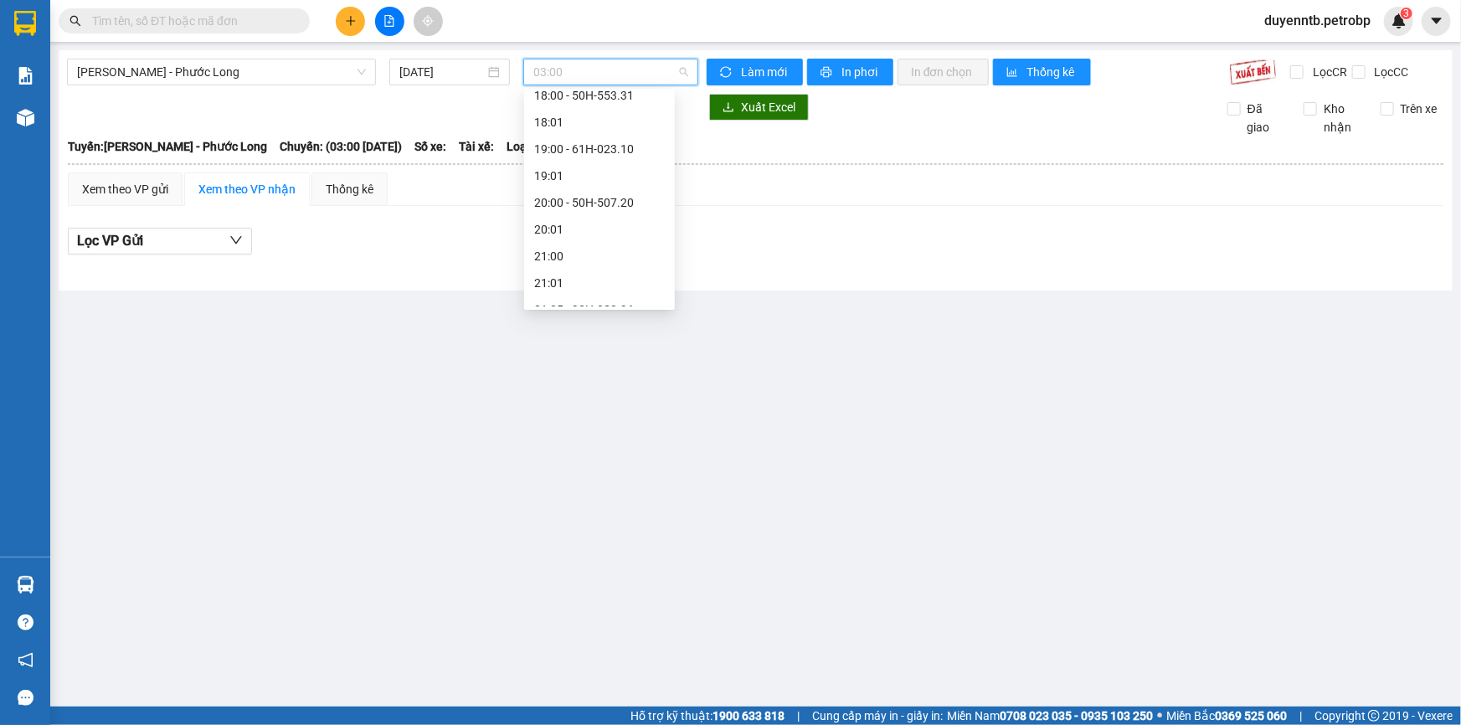
scroll to position [912, 0]
click at [593, 293] on div "21:05 - 93H-020.96" at bounding box center [599, 291] width 131 height 18
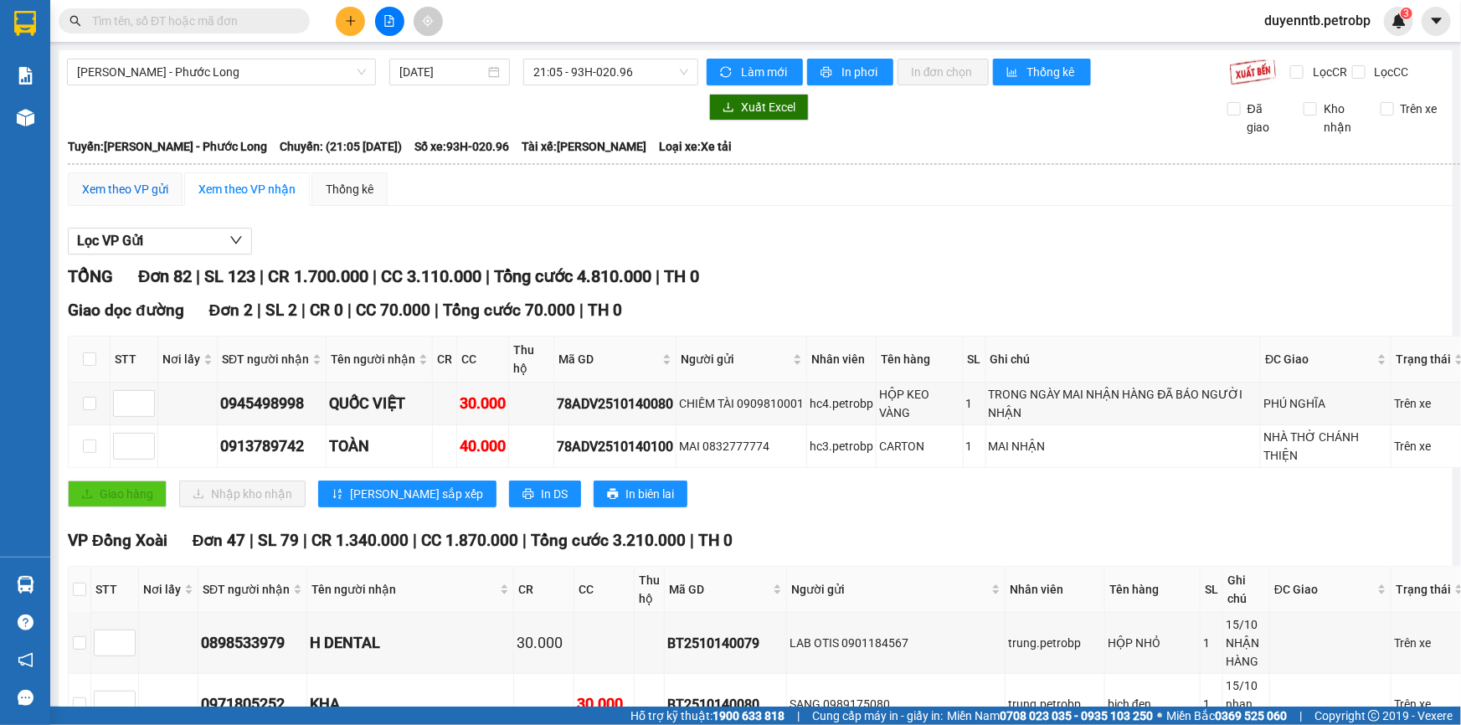
click at [118, 190] on div "Xem theo VP gửi" at bounding box center [125, 189] width 86 height 18
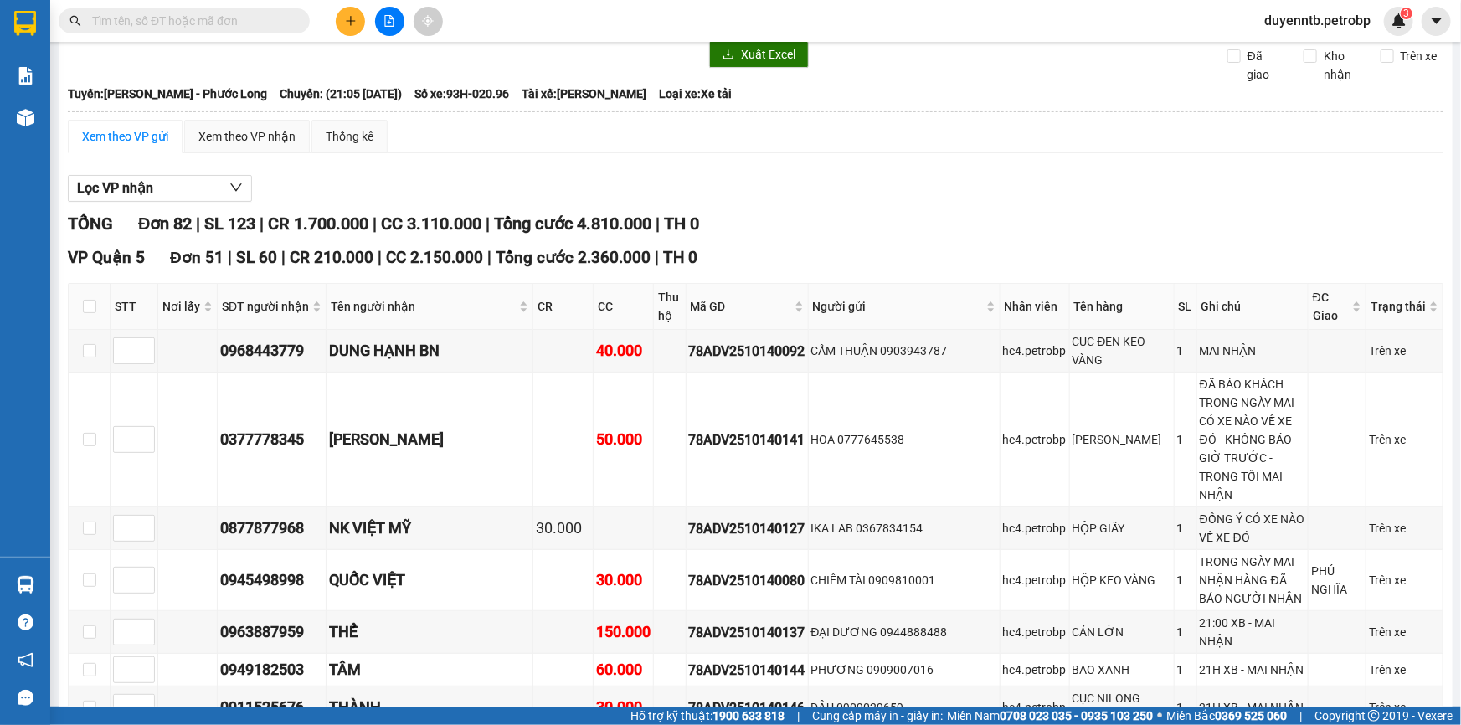
scroll to position [40, 0]
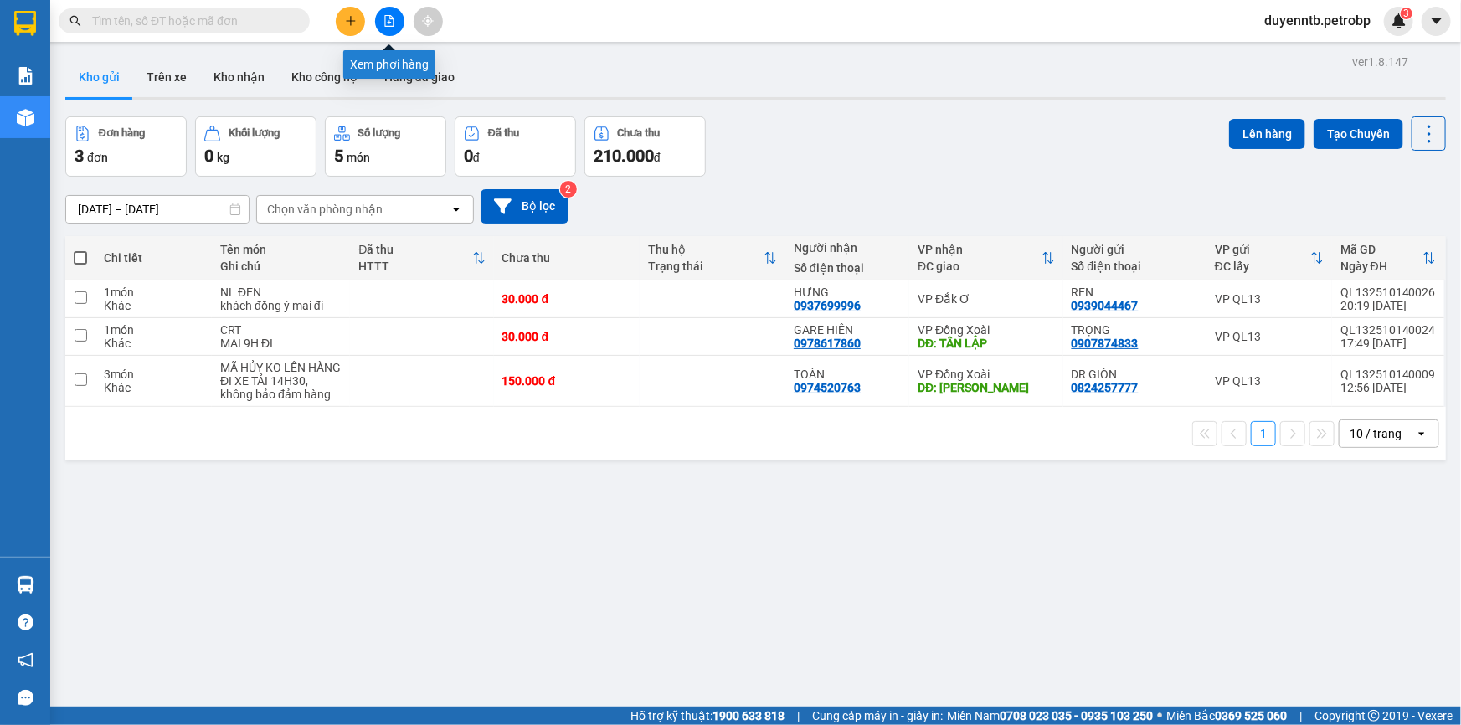
click at [391, 28] on button at bounding box center [389, 21] width 29 height 29
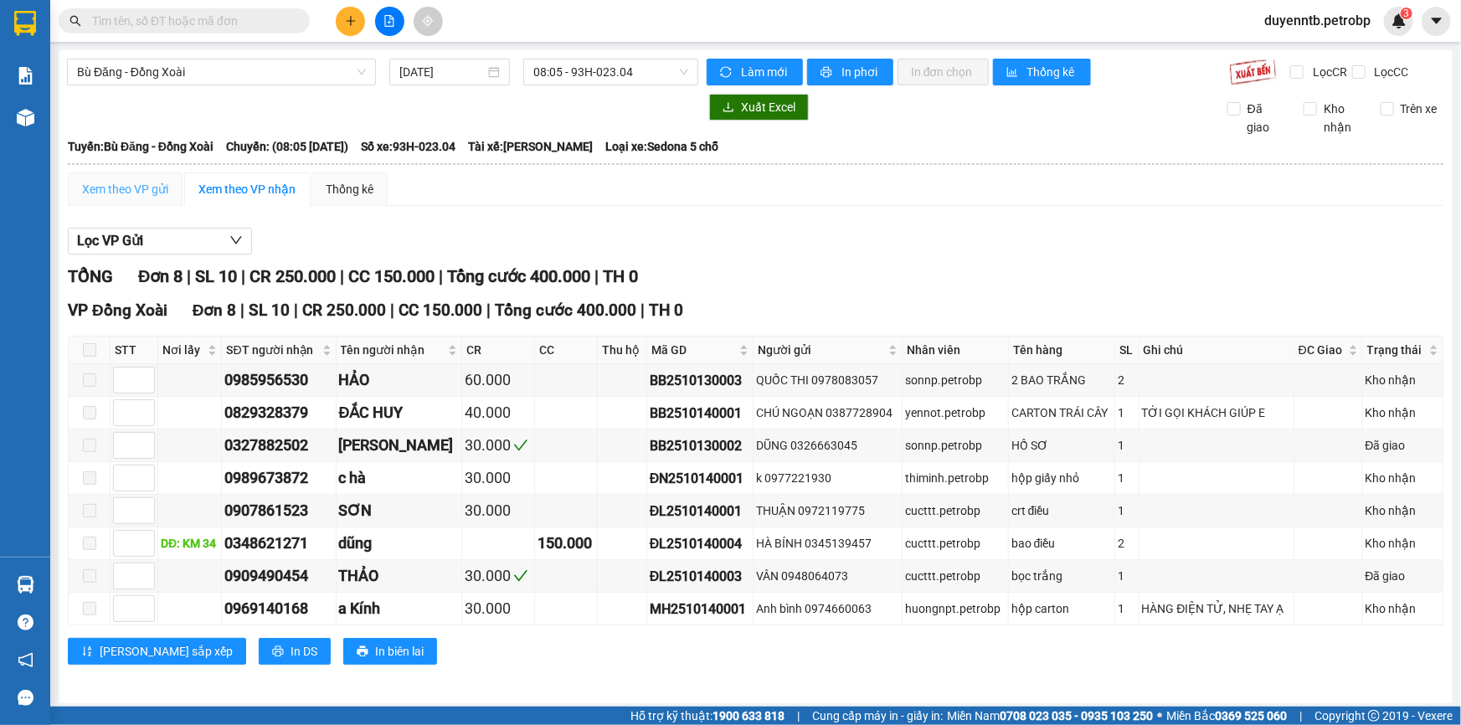
click at [115, 178] on div "Xem theo VP gửi" at bounding box center [125, 188] width 115 height 33
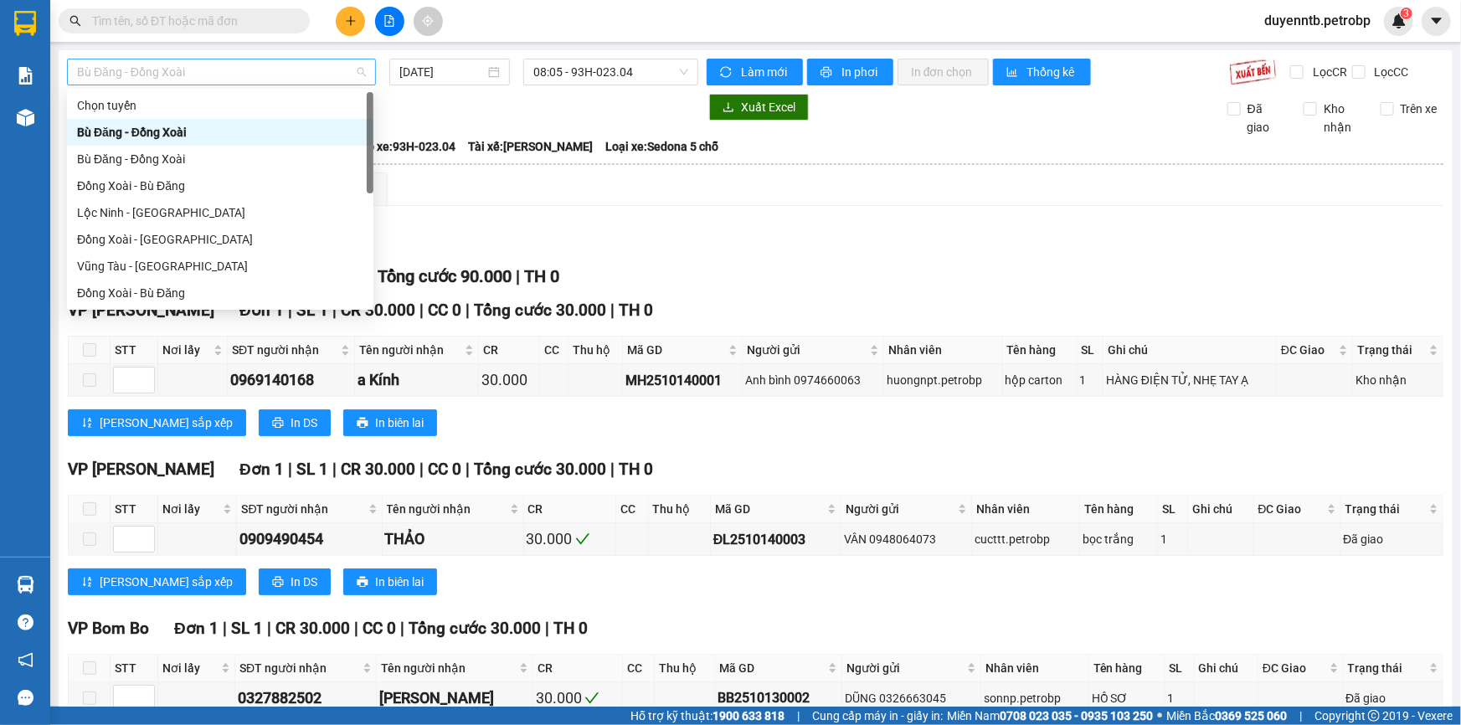
click at [229, 67] on span "Bù Đăng - Đồng Xoài" at bounding box center [221, 71] width 289 height 25
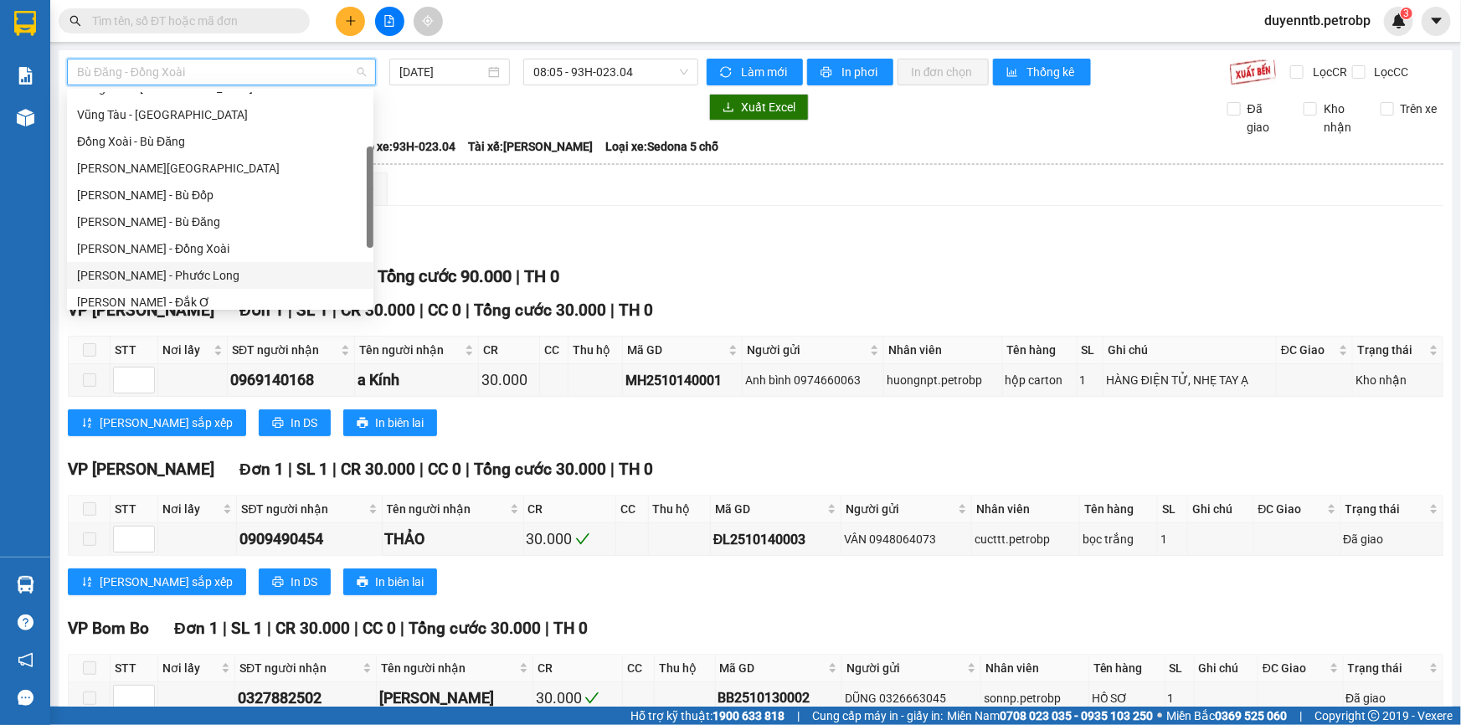
drag, startPoint x: 189, startPoint y: 271, endPoint x: 195, endPoint y: 257, distance: 15.4
click at [189, 271] on div "[PERSON_NAME] - Phước Long" at bounding box center [220, 275] width 286 height 18
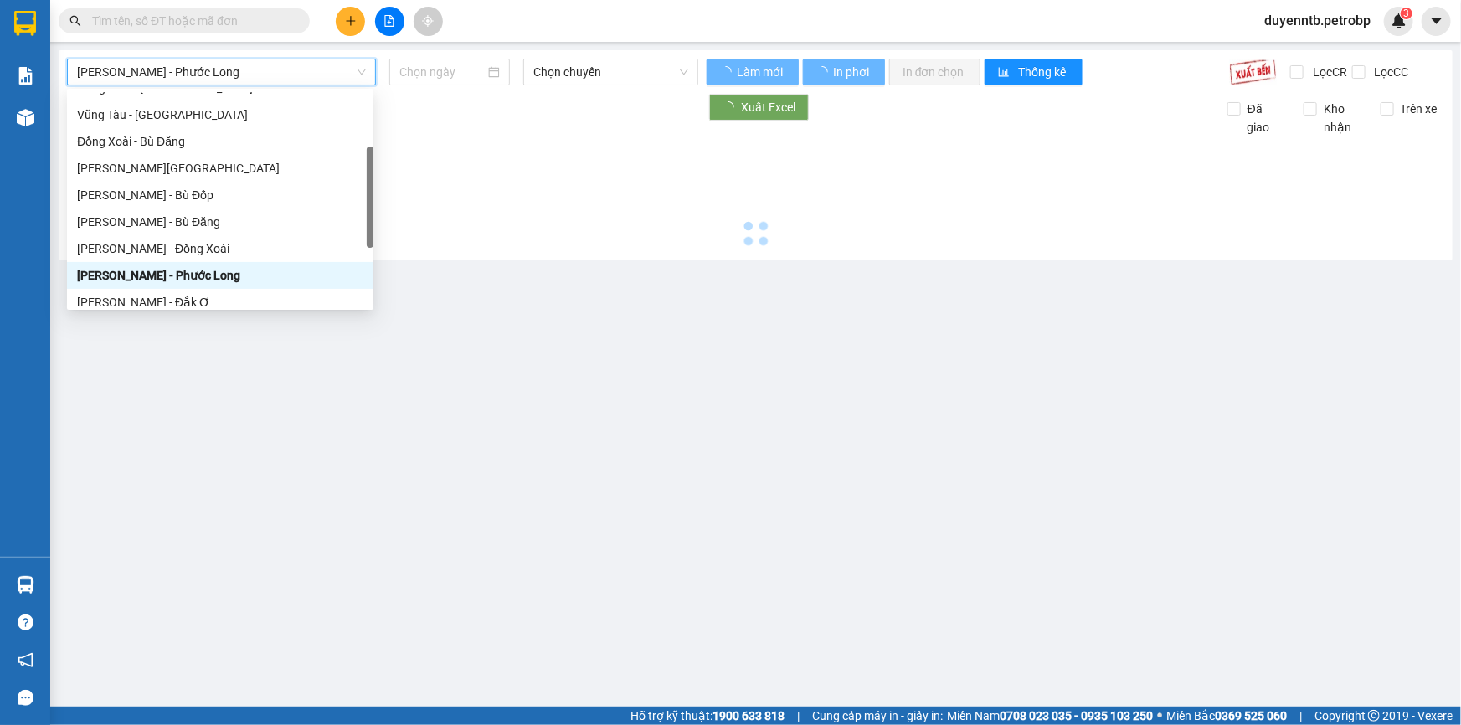
type input "[DATE]"
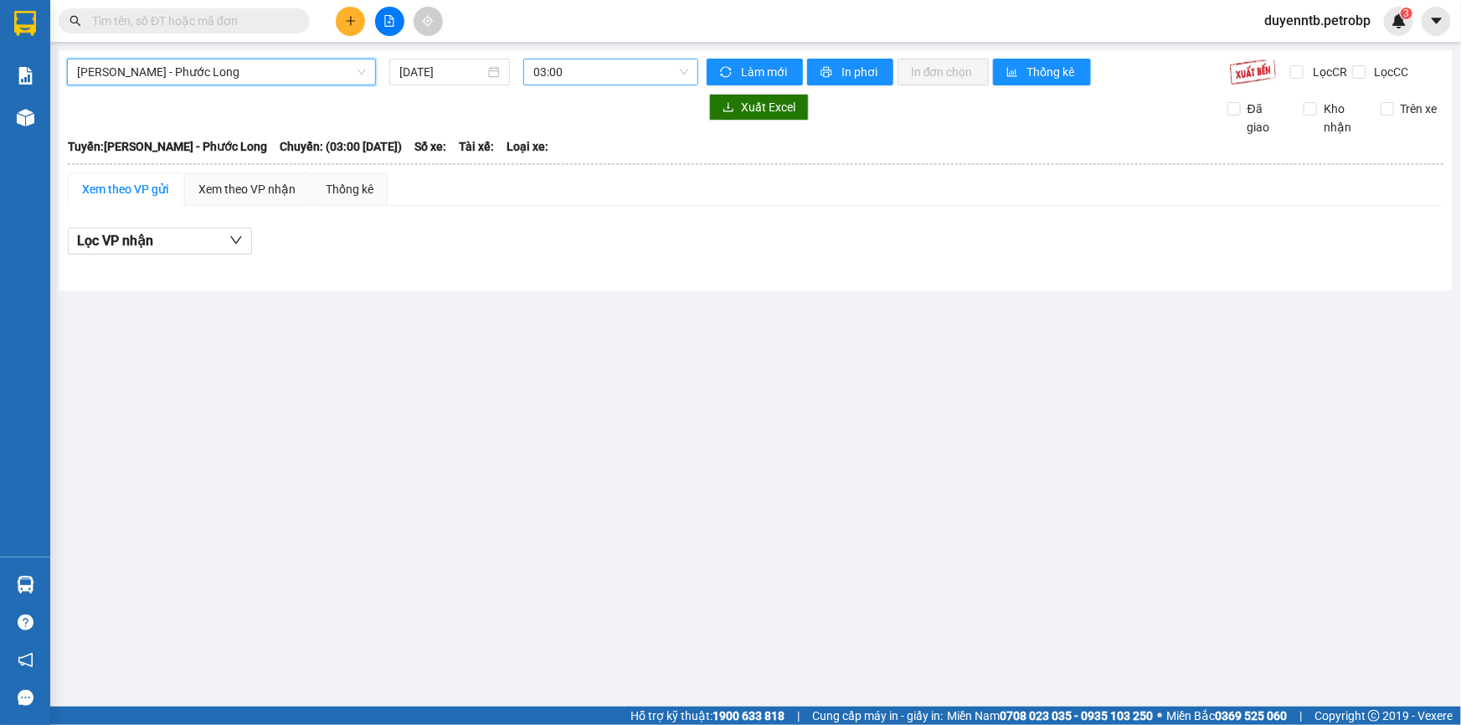
click at [571, 64] on span "03:00" at bounding box center [610, 71] width 155 height 25
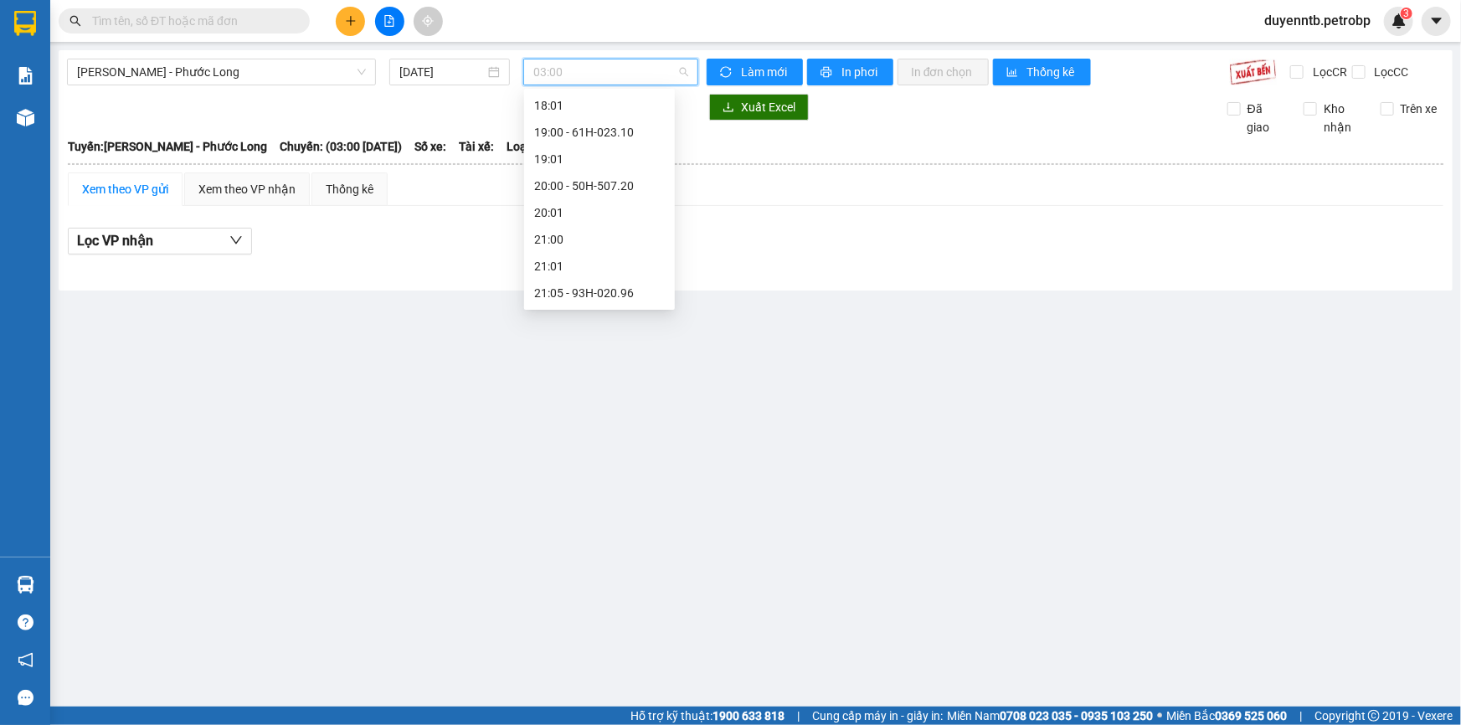
scroll to position [912, 0]
click at [580, 286] on div "21:05 - 93H-020.96" at bounding box center [599, 291] width 131 height 18
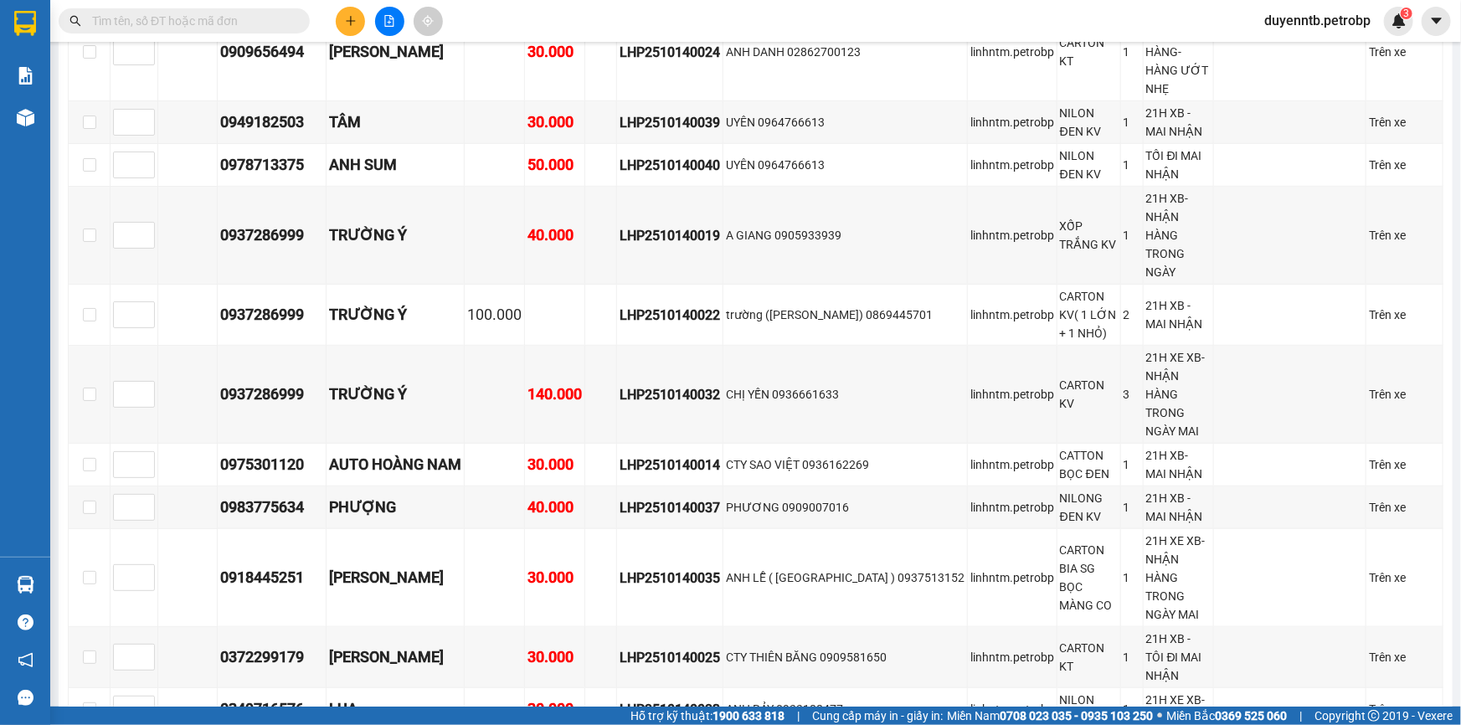
scroll to position [3728, 0]
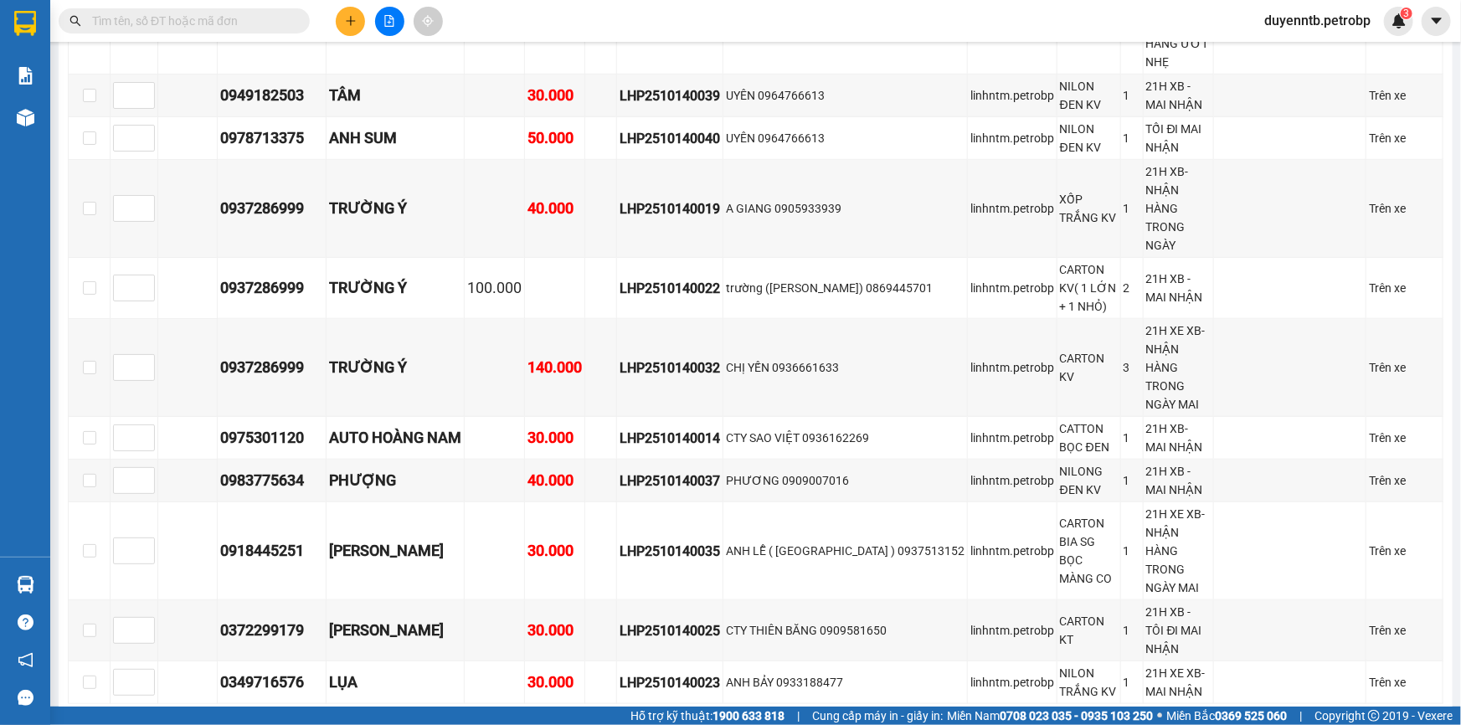
checkbox input "true"
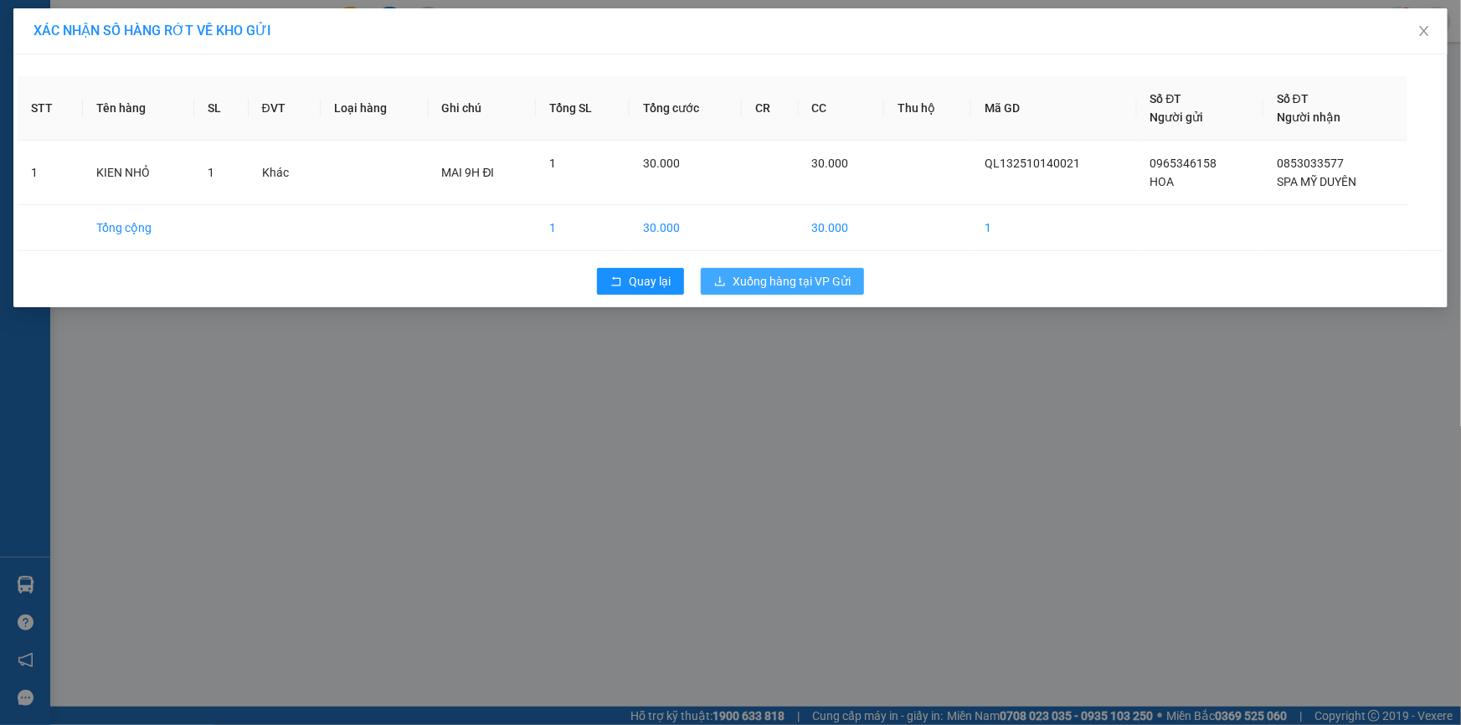
click at [809, 278] on span "Xuống hàng tại VP Gửi" at bounding box center [791, 281] width 118 height 18
